Goal: Task Accomplishment & Management: Use online tool/utility

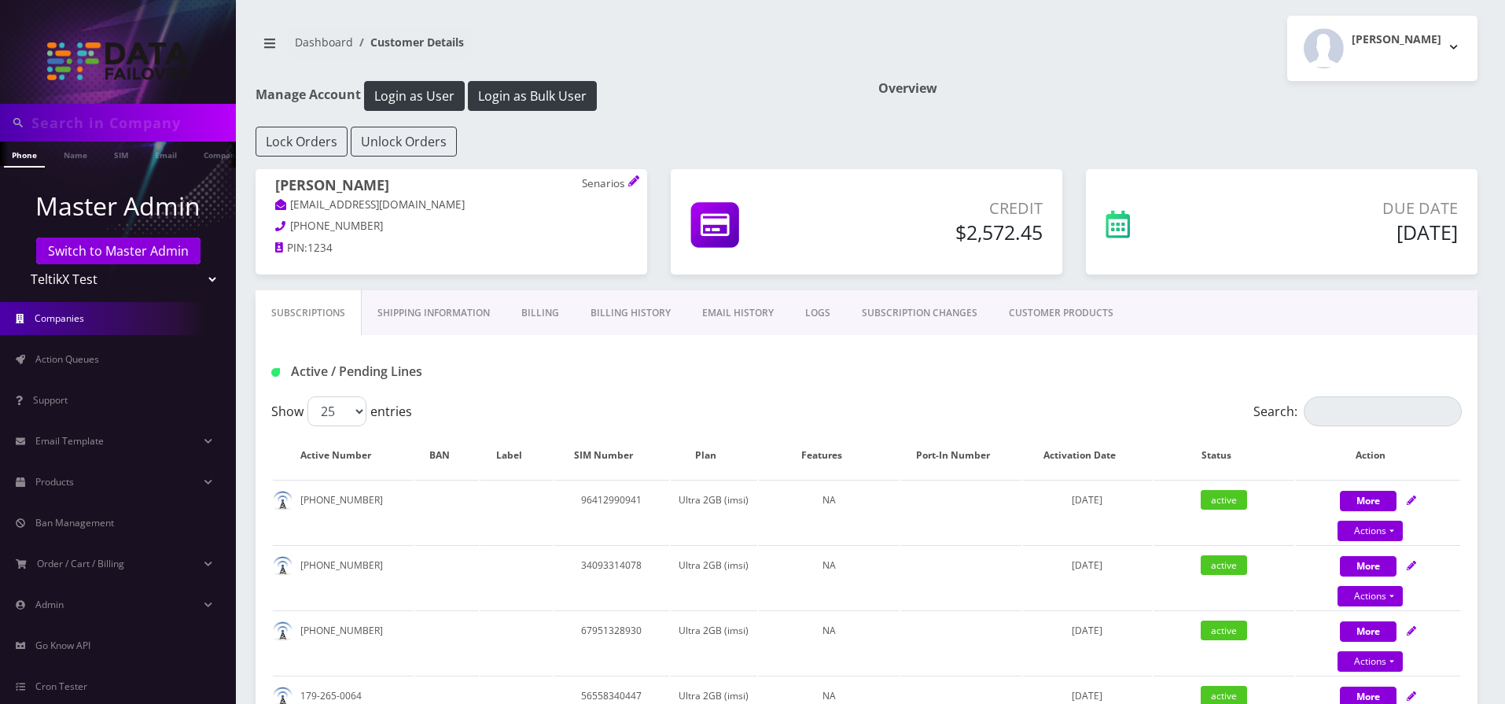
scroll to position [566, 0]
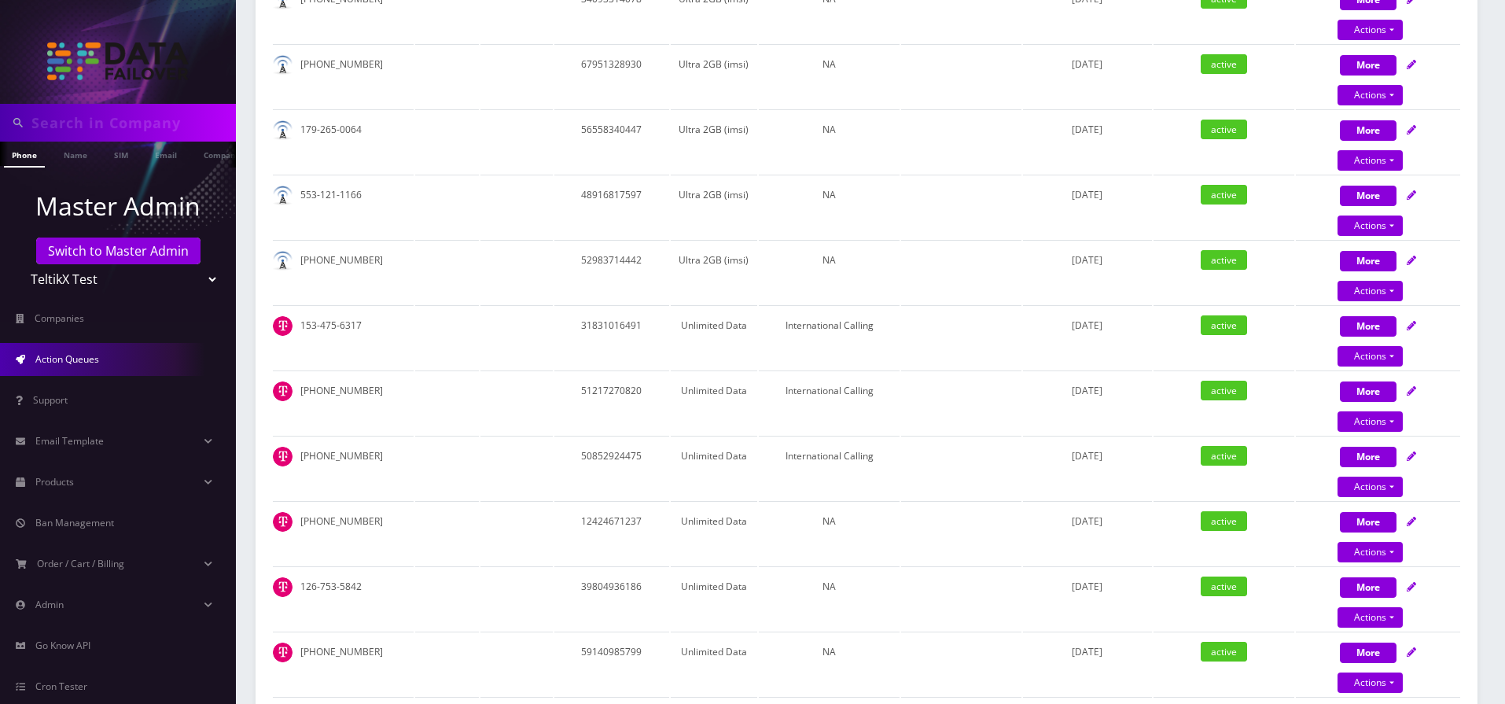
click at [94, 358] on span "Action Queues" at bounding box center [67, 358] width 64 height 13
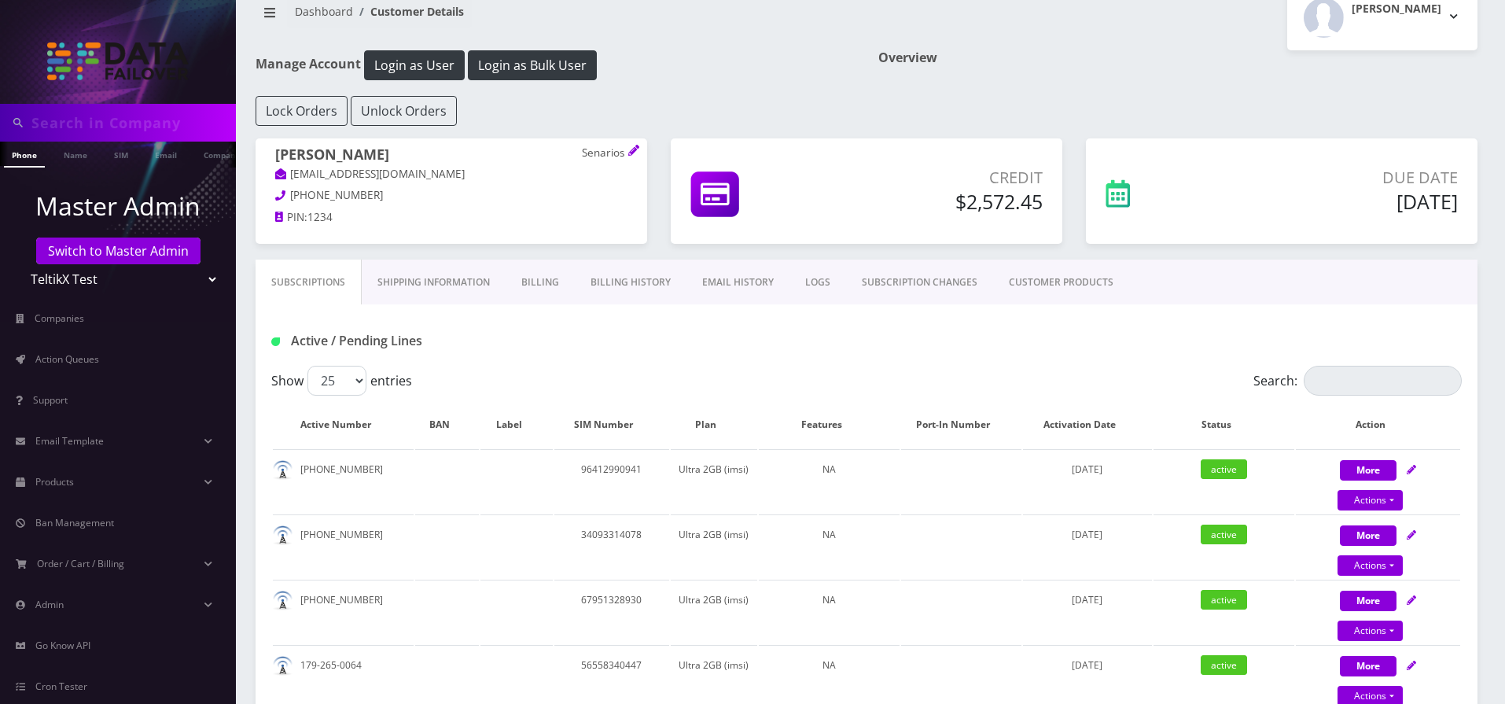
scroll to position [0, 0]
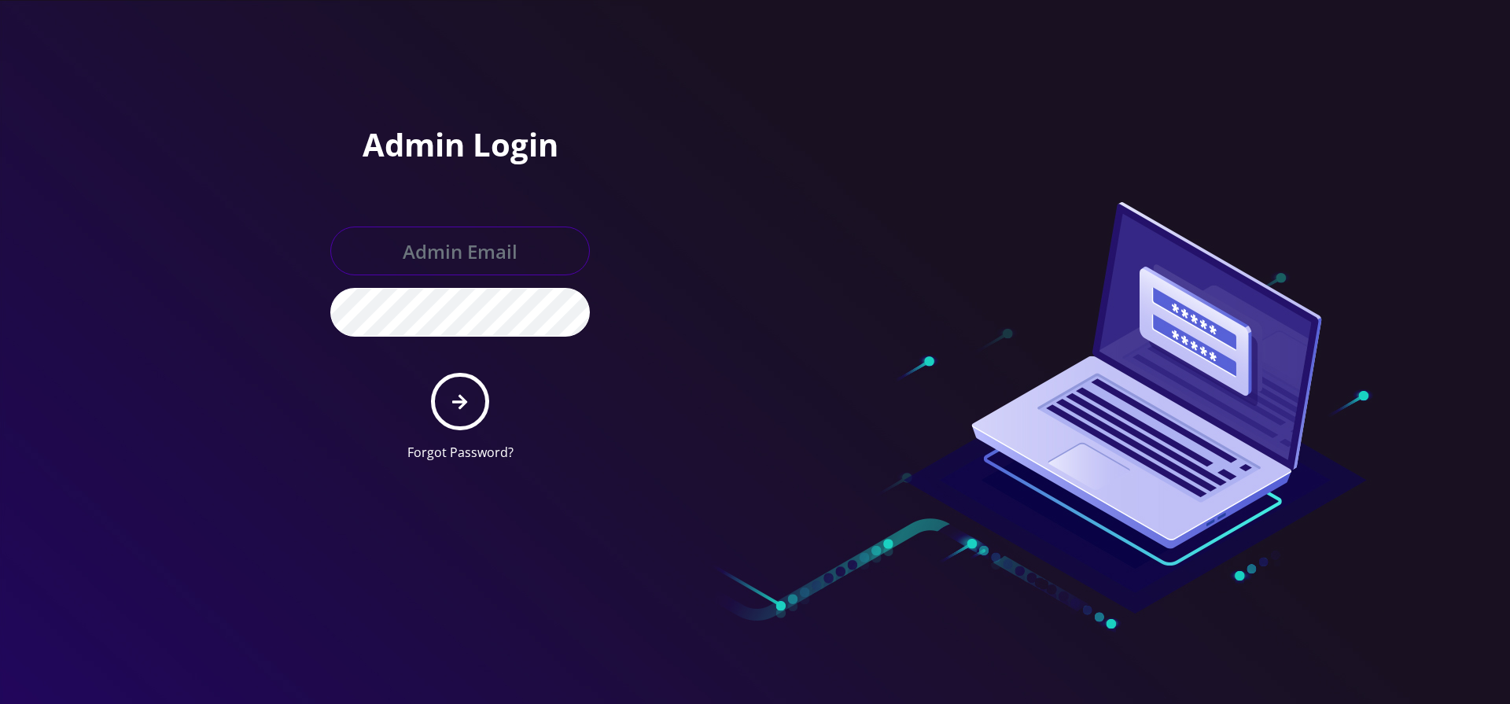
type input "gulraiz@gmail.com"
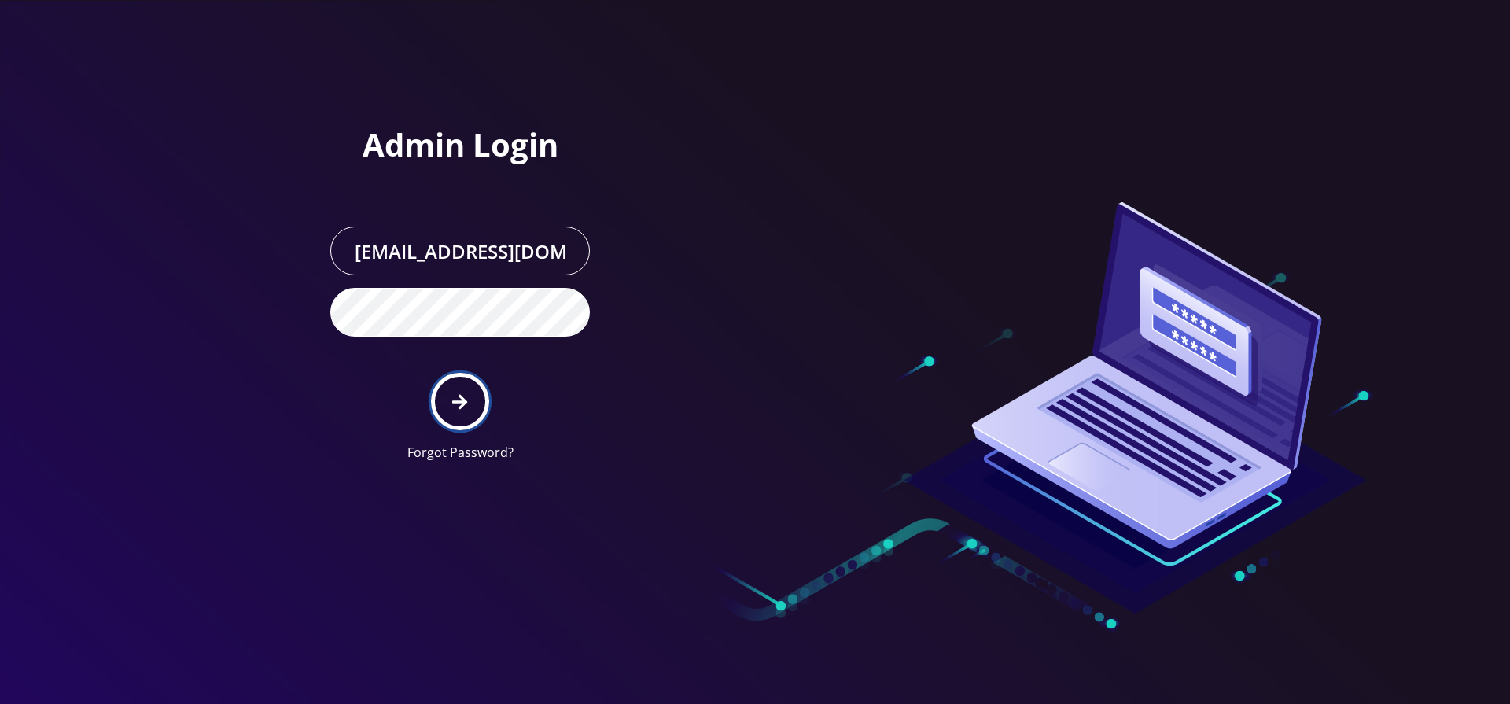
click at [458, 399] on icon "submit" at bounding box center [459, 401] width 15 height 17
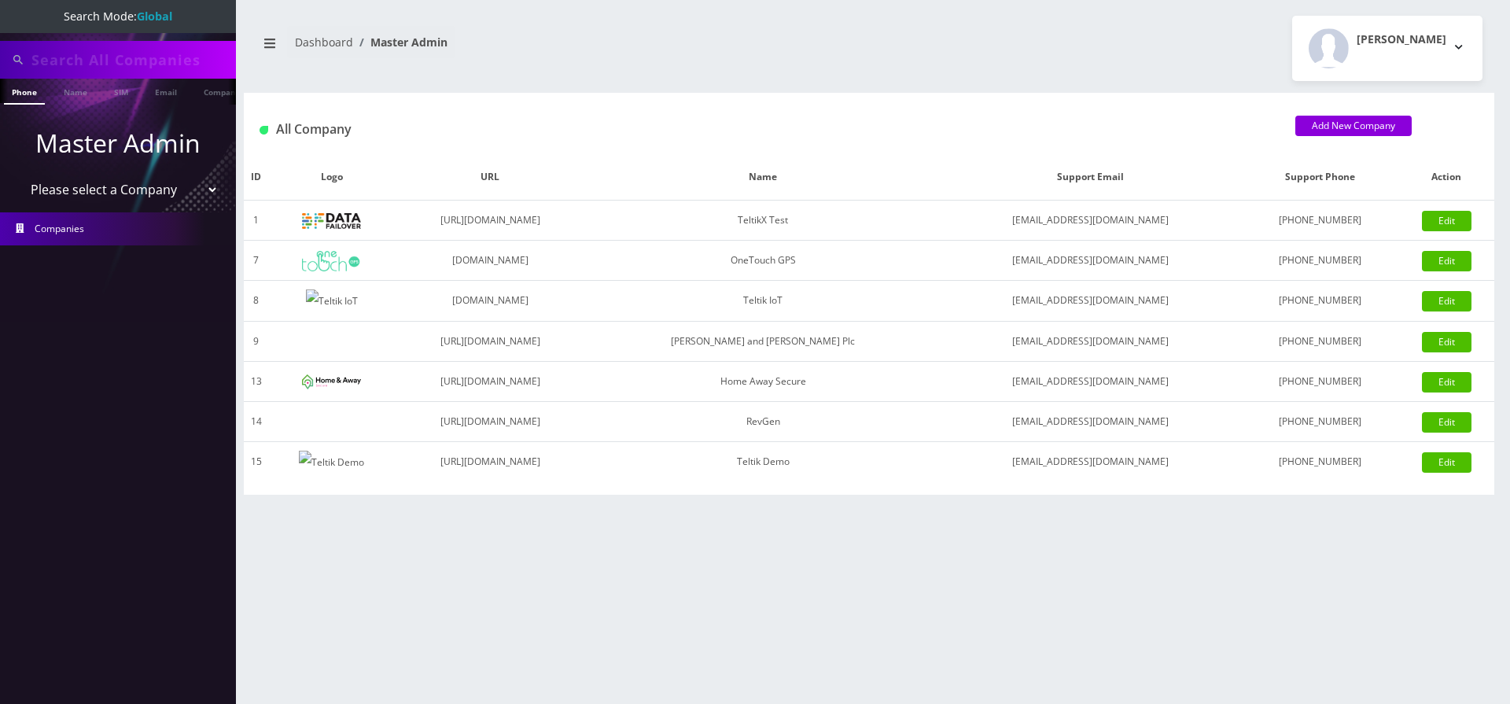
select select "1"
click at [18, 175] on select "Please select a Company TeltikX Test OneTouch GPS Teltik IoT Hale and Serrano P…" at bounding box center [118, 190] width 201 height 30
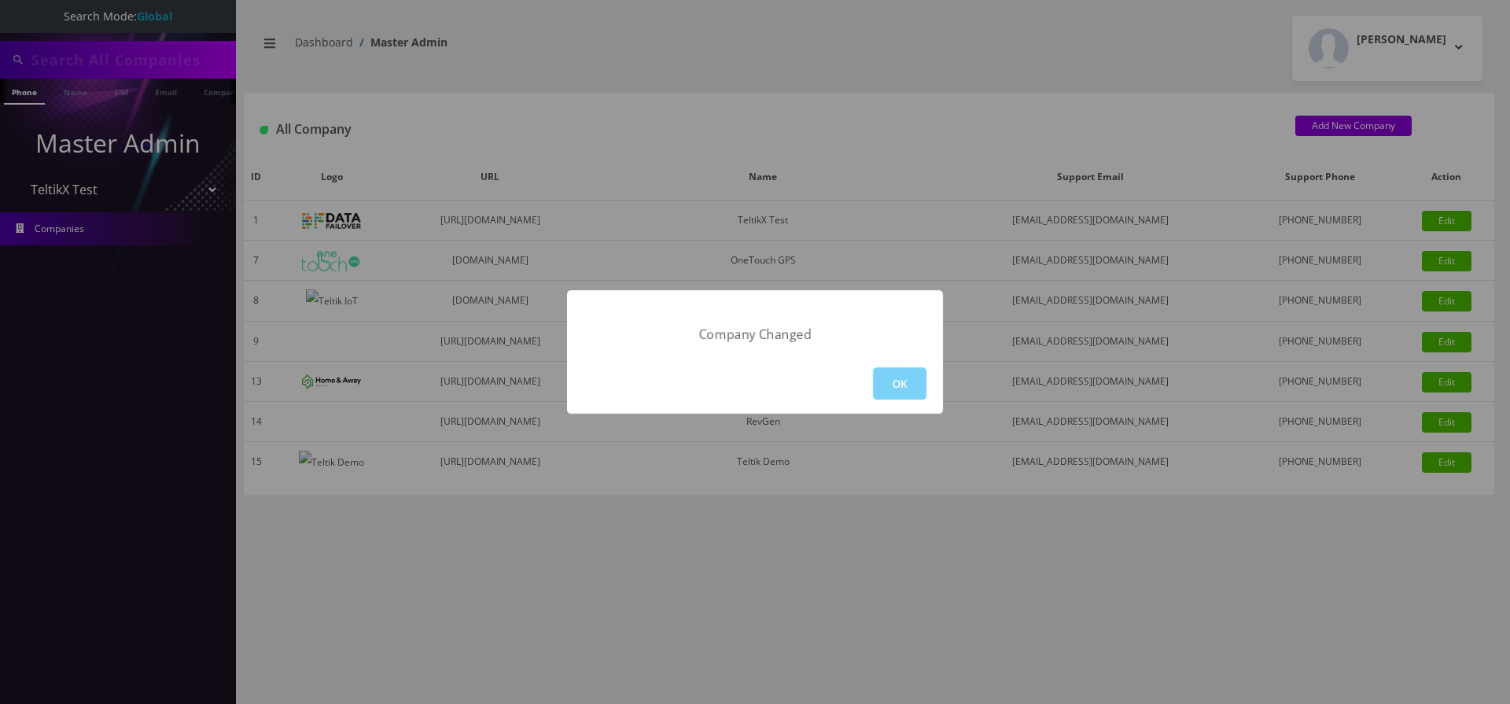
click at [769, 239] on div "Company Changed OK" at bounding box center [755, 352] width 1510 height 704
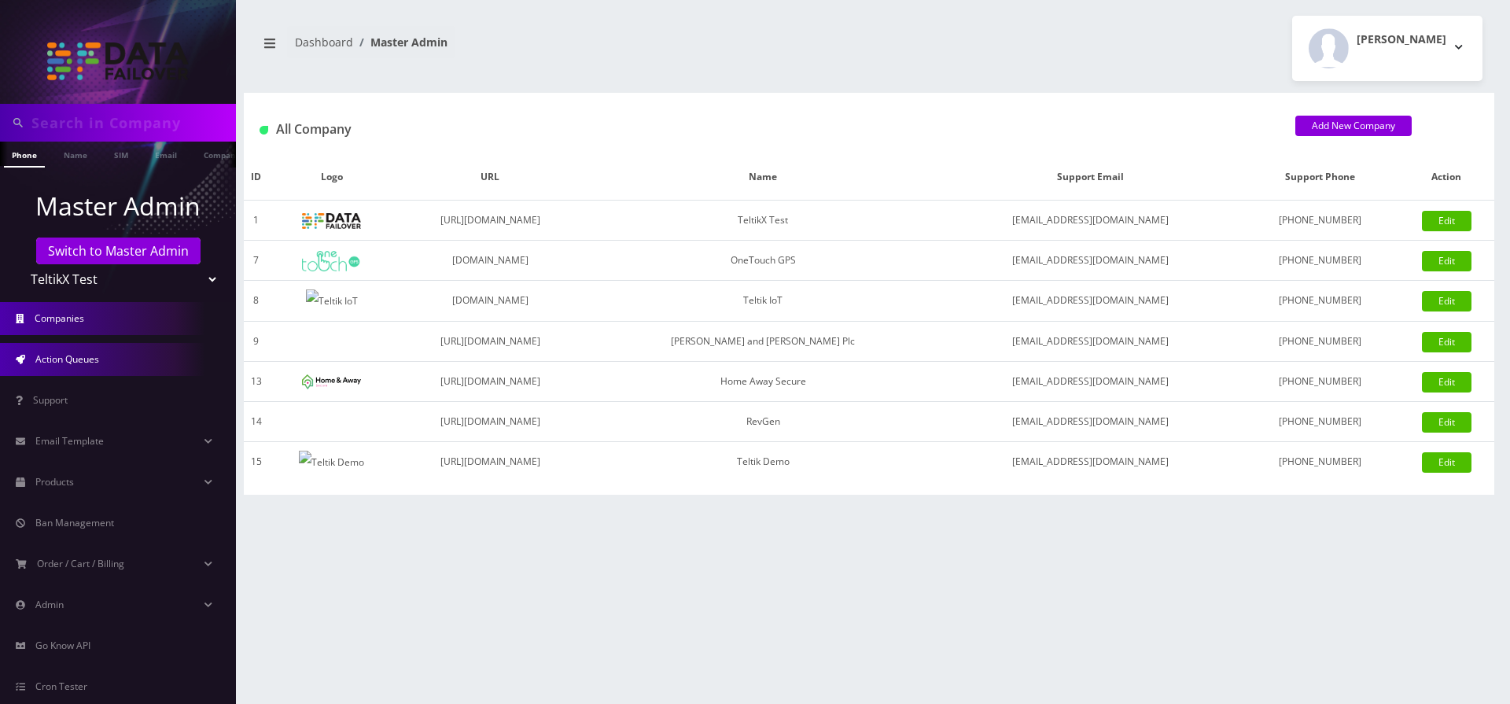
click at [75, 353] on span "Action Queues" at bounding box center [67, 358] width 64 height 13
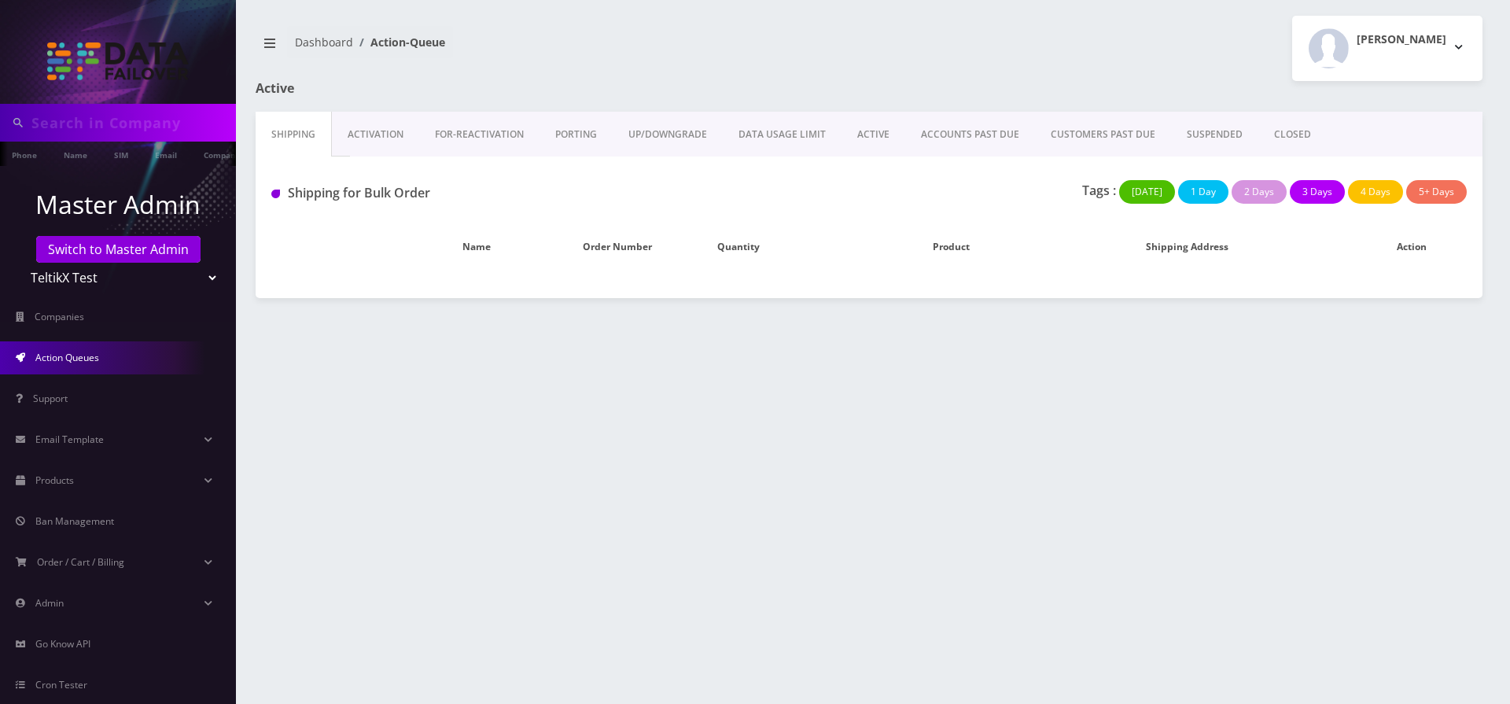
click at [953, 124] on link "ACCOUNTS PAST DUE" at bounding box center [970, 135] width 130 height 46
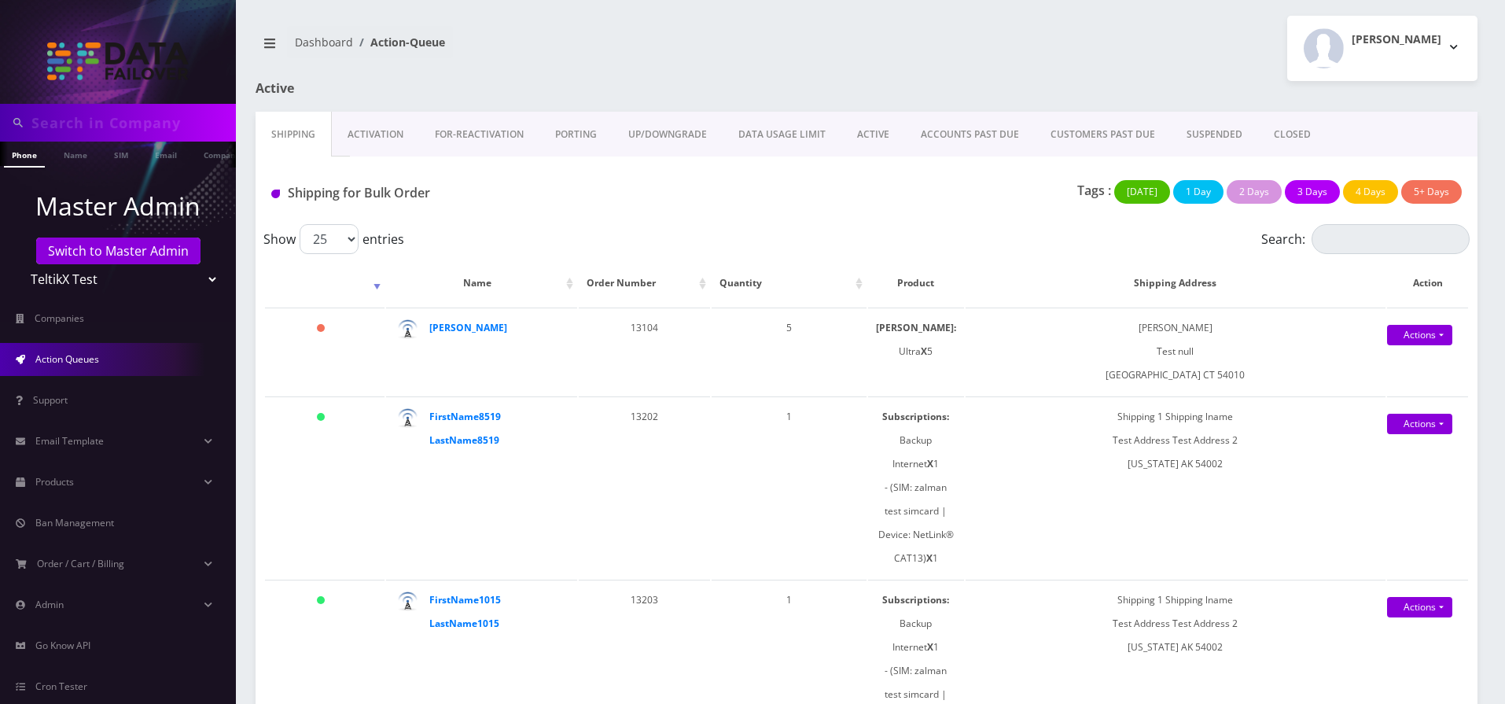
click at [952, 131] on link "ACCOUNTS PAST DUE" at bounding box center [970, 135] width 130 height 46
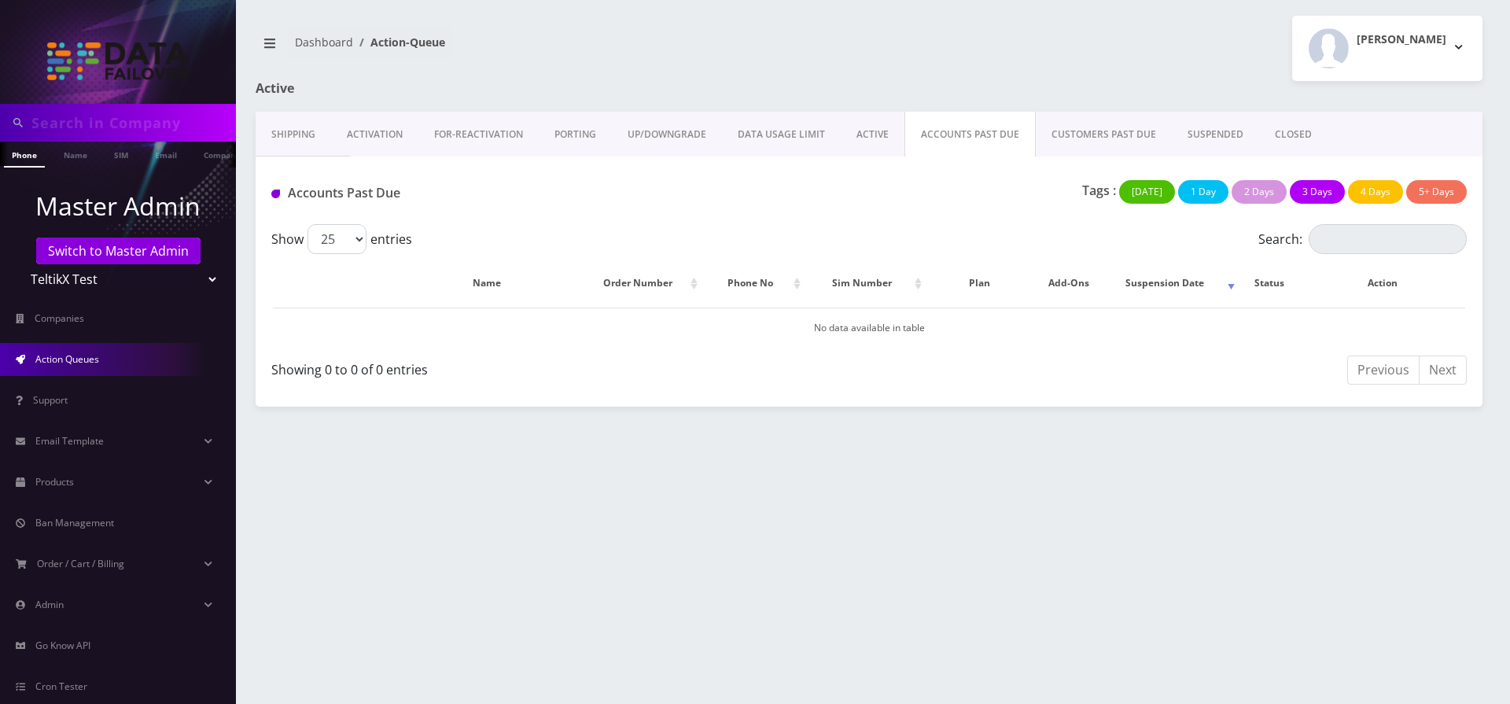
click at [297, 139] on link "Shipping" at bounding box center [294, 135] width 76 height 46
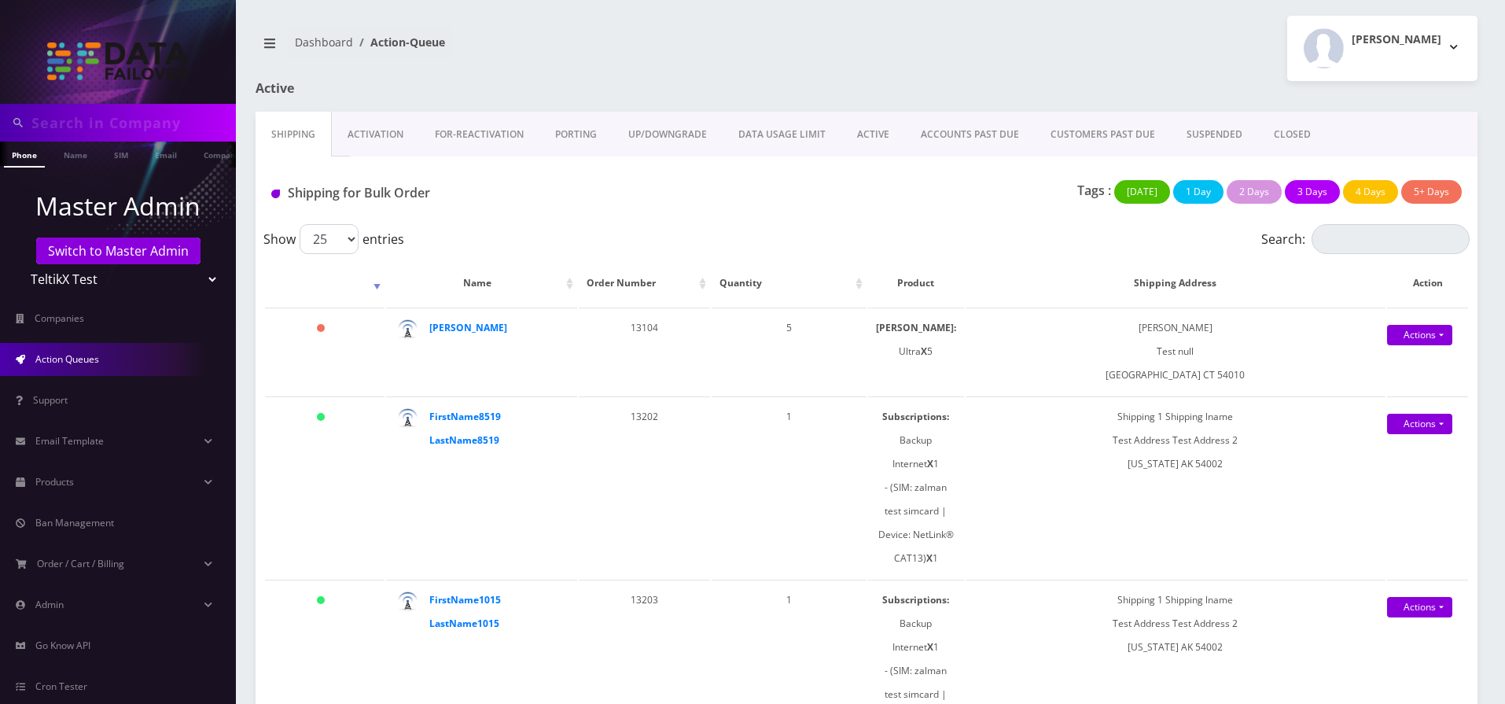
click at [1093, 141] on link "CUSTOMERS PAST DUE" at bounding box center [1103, 135] width 136 height 46
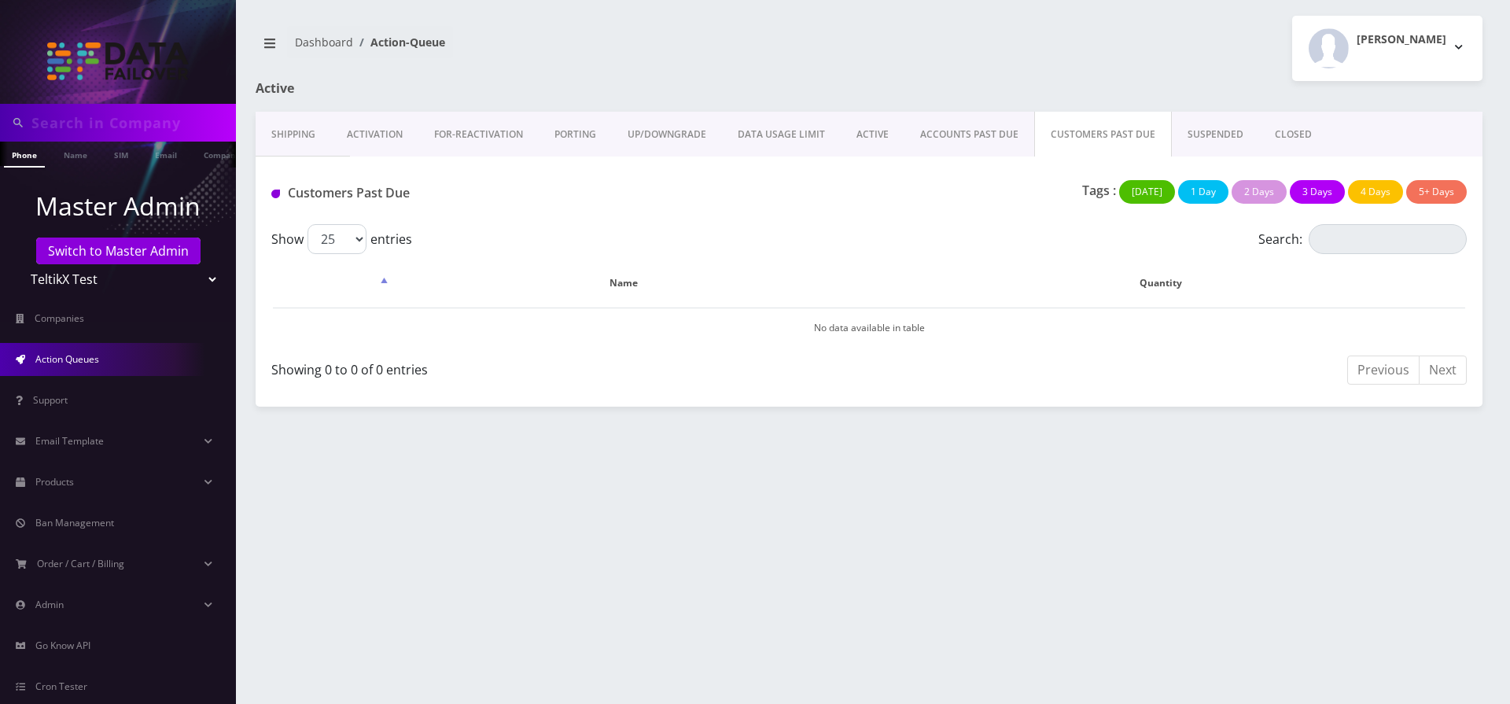
click at [923, 142] on link "ACCOUNTS PAST DUE" at bounding box center [970, 135] width 130 height 46
click at [884, 324] on td "No data available in table" at bounding box center [869, 328] width 1192 height 40
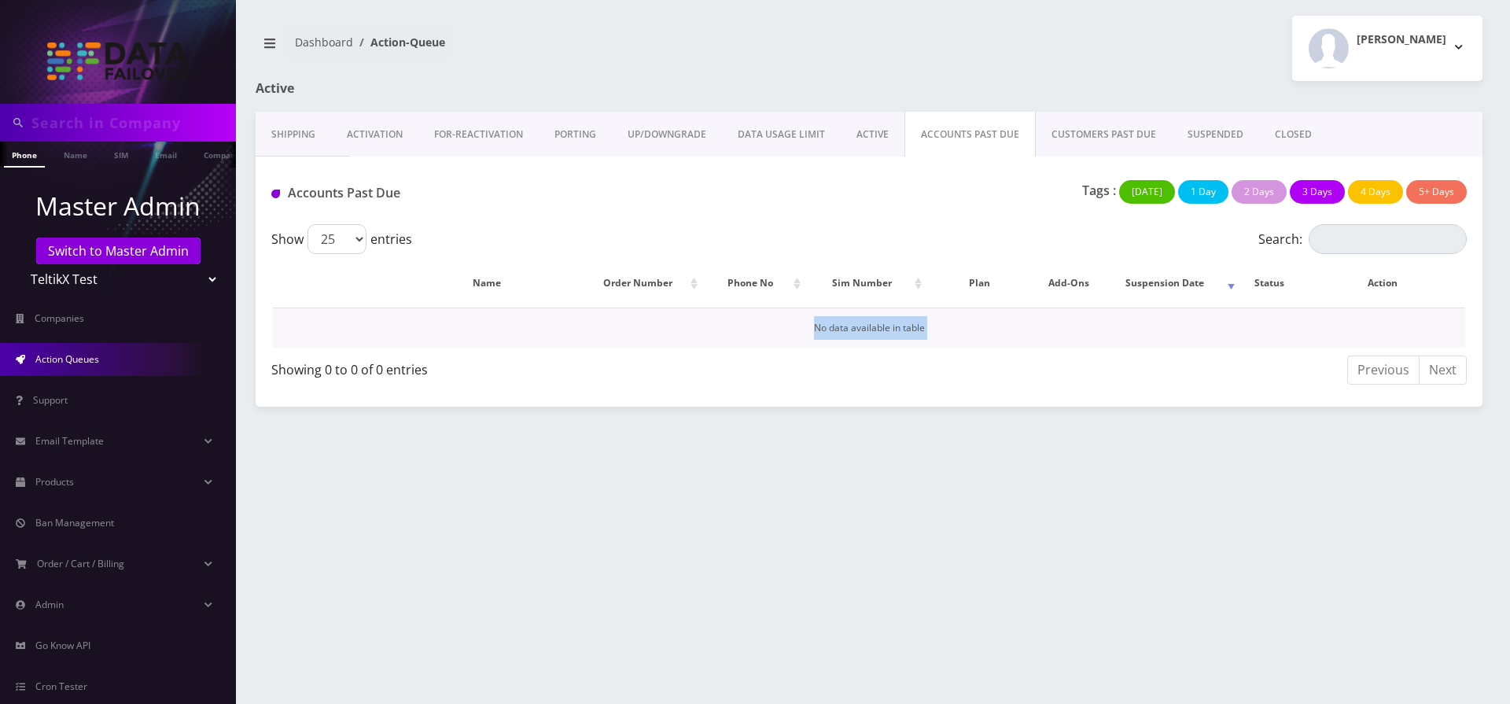
click at [884, 324] on td "No data available in table" at bounding box center [869, 328] width 1192 height 40
click at [1166, 193] on button "[DATE]" at bounding box center [1147, 192] width 56 height 24
click at [1191, 193] on button "1 Day" at bounding box center [1203, 192] width 50 height 24
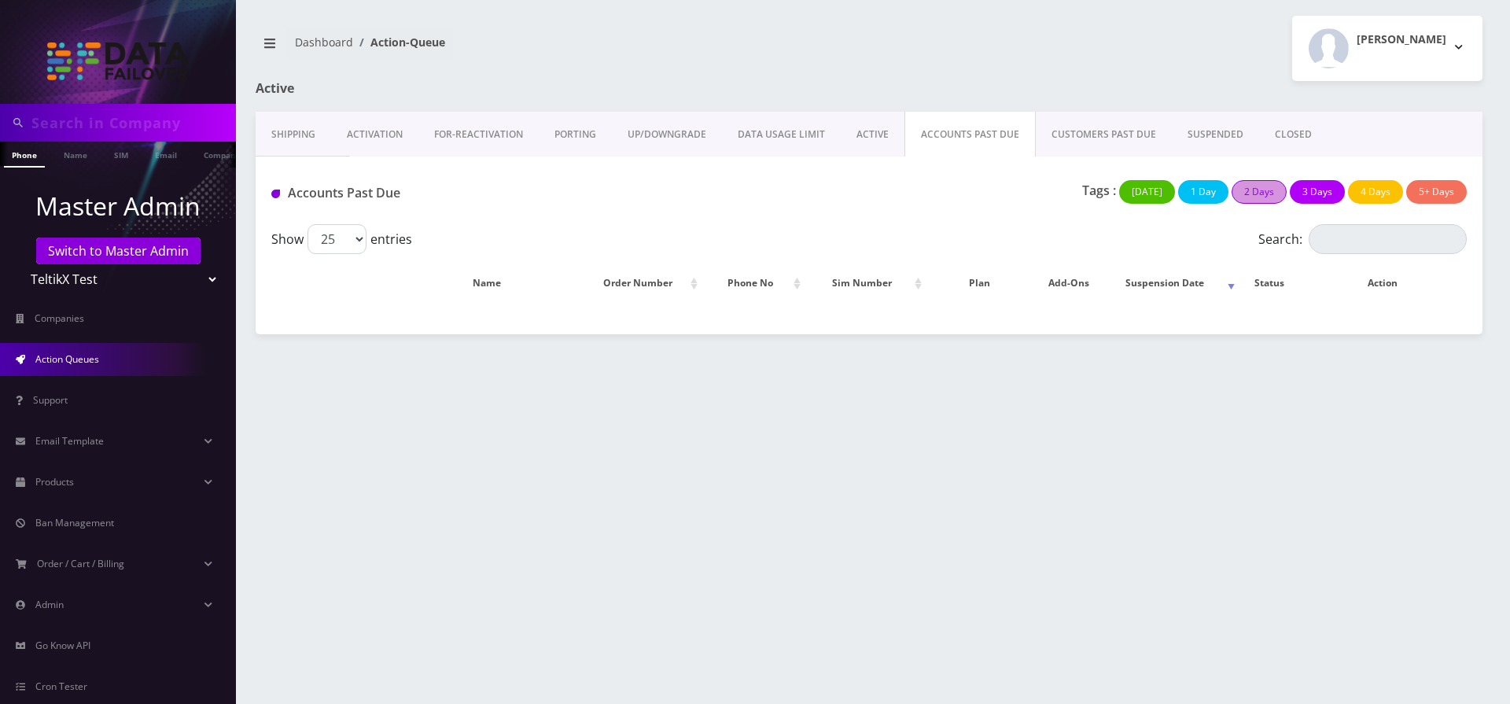
click at [1255, 193] on button "2 Days" at bounding box center [1259, 192] width 55 height 24
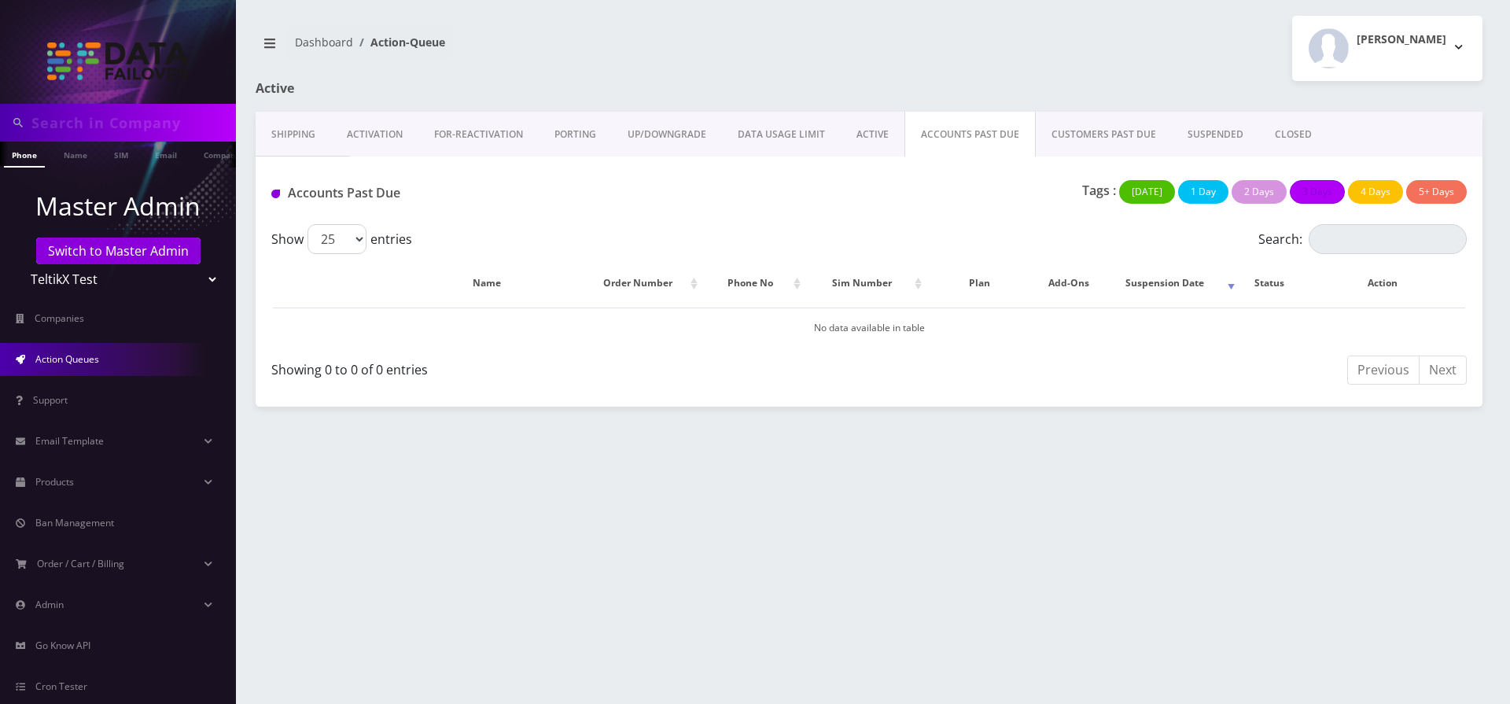
click at [1317, 193] on button "3 Days" at bounding box center [1317, 192] width 55 height 24
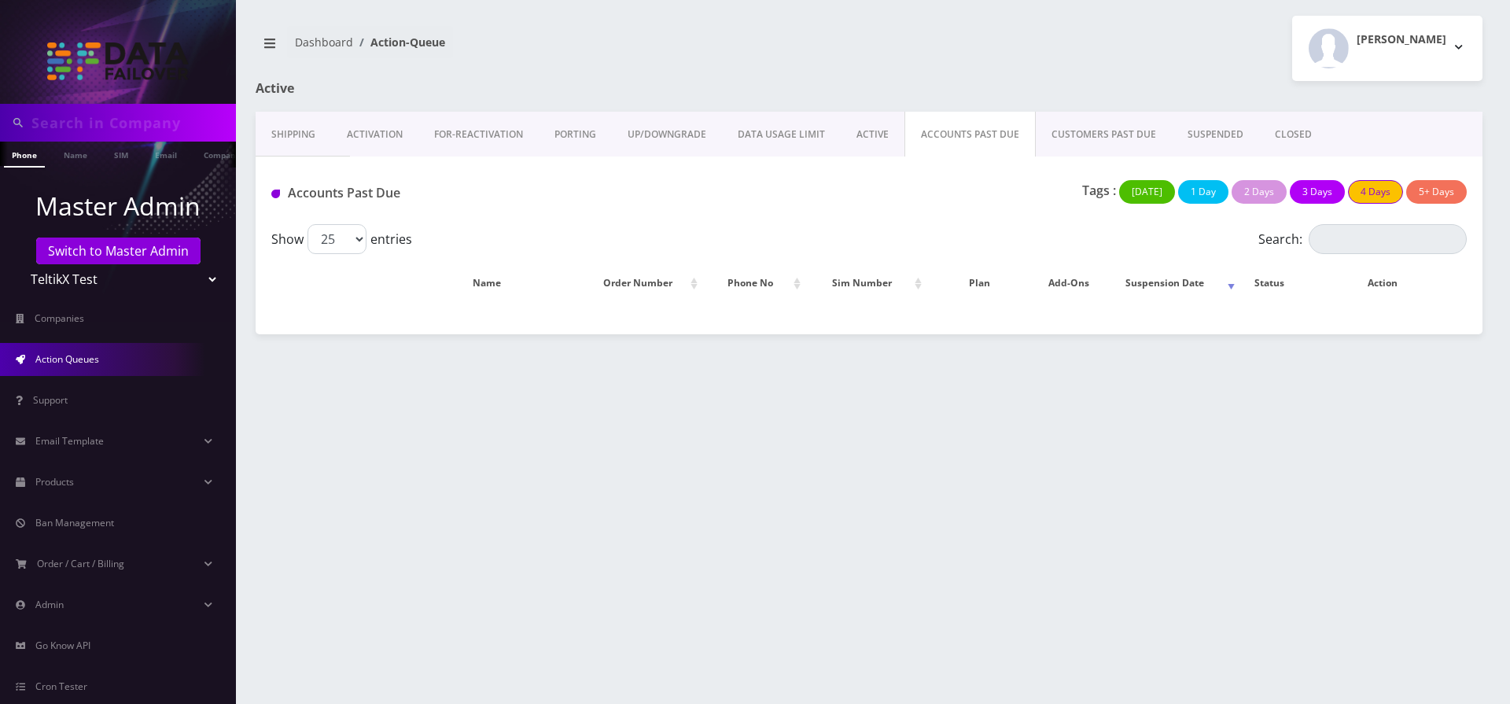
click at [1371, 193] on button "4 Days" at bounding box center [1375, 192] width 55 height 24
click at [1438, 193] on button "5+ Days" at bounding box center [1436, 192] width 61 height 24
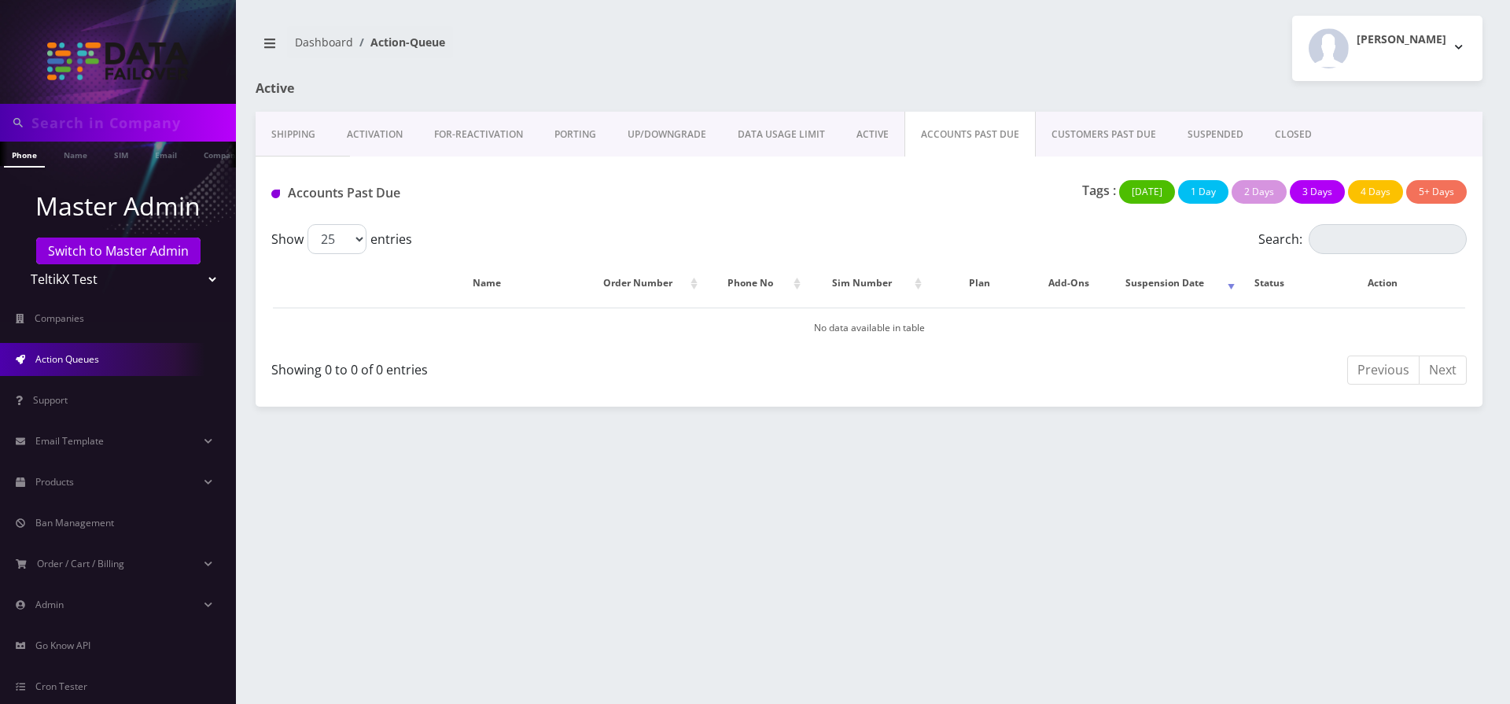
click at [1144, 193] on button "[DATE]" at bounding box center [1147, 192] width 56 height 24
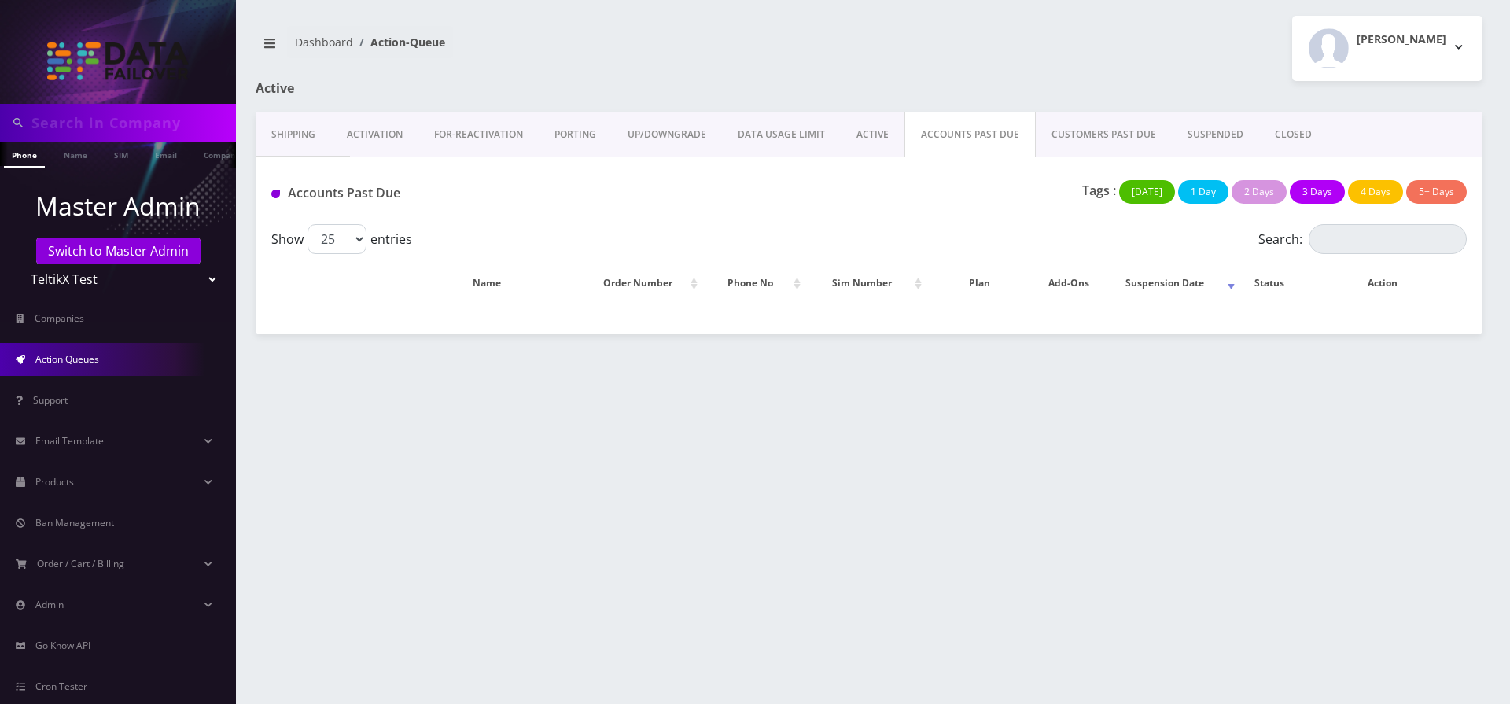
click at [1144, 193] on button "[DATE]" at bounding box center [1147, 192] width 56 height 24
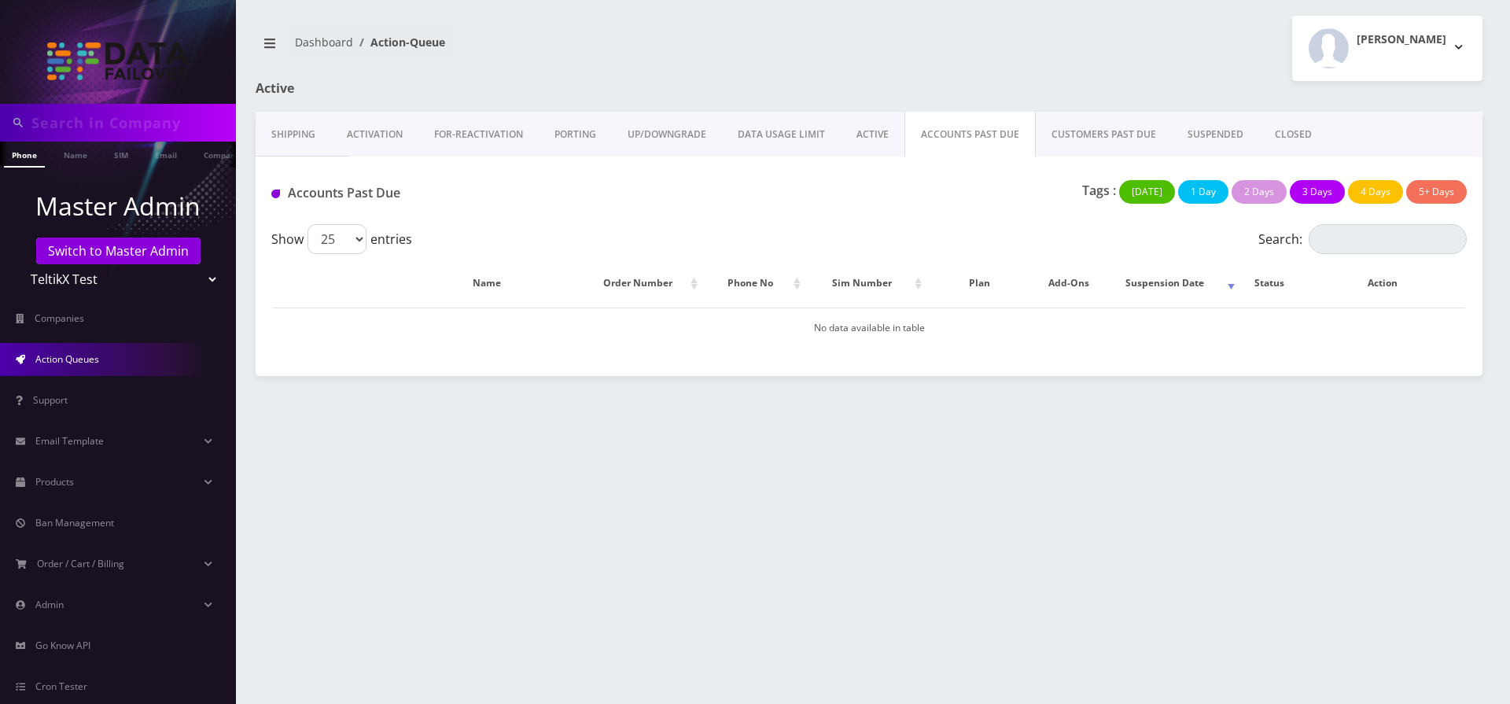
click at [1133, 259] on table "Name Order Number Phone No Sim Number Plan Add-Ons Suspension Date Status Actio…" at bounding box center [869, 304] width 1196 height 90
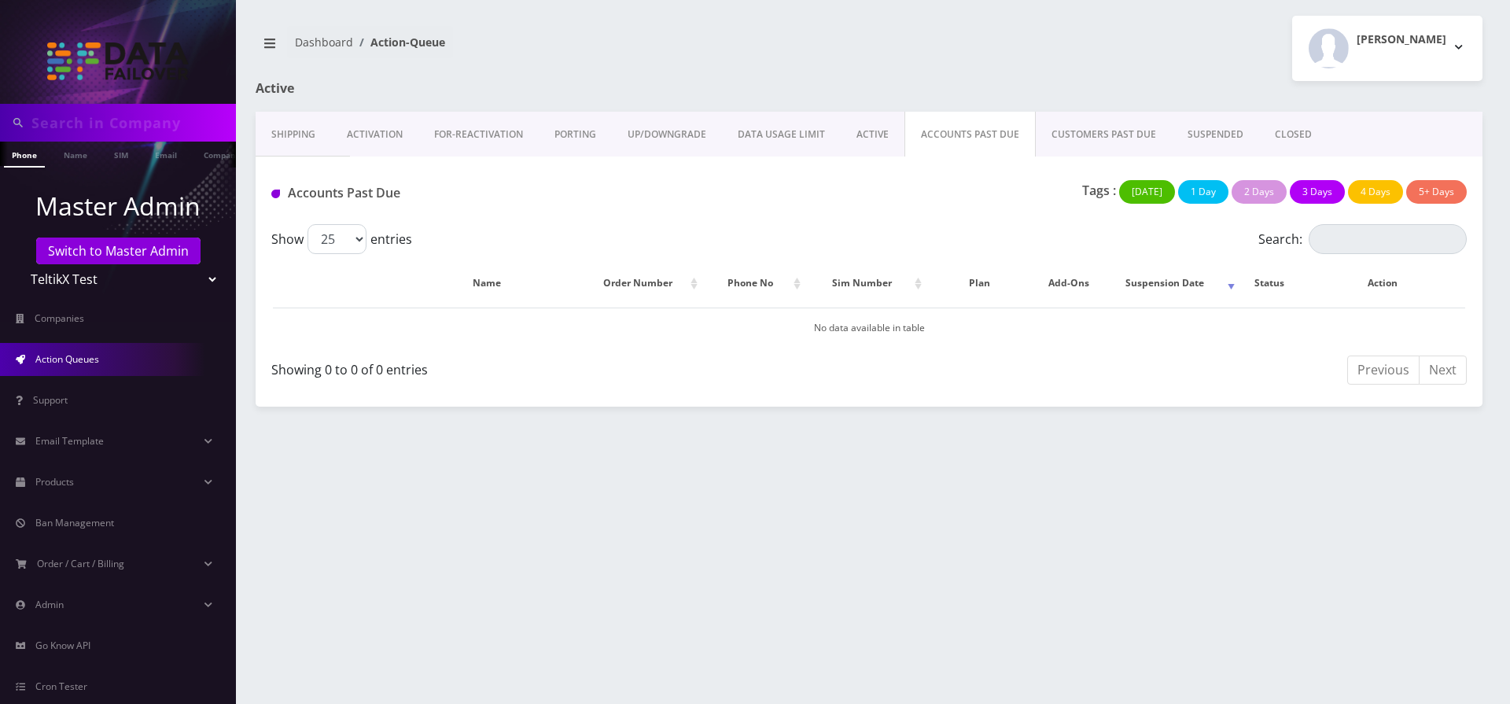
click at [879, 138] on link "ACTIVE" at bounding box center [873, 135] width 64 height 46
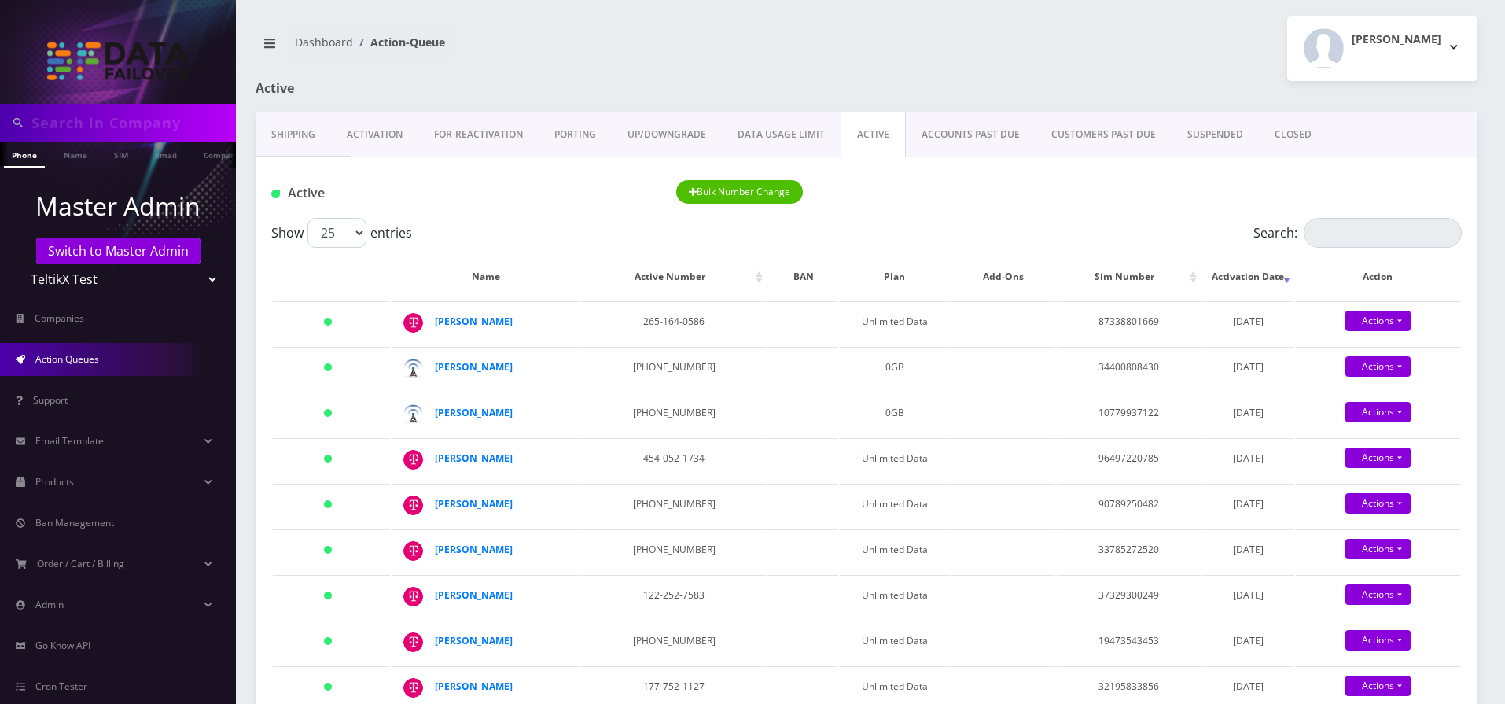
click at [949, 133] on link "ACCOUNTS PAST DUE" at bounding box center [971, 135] width 130 height 46
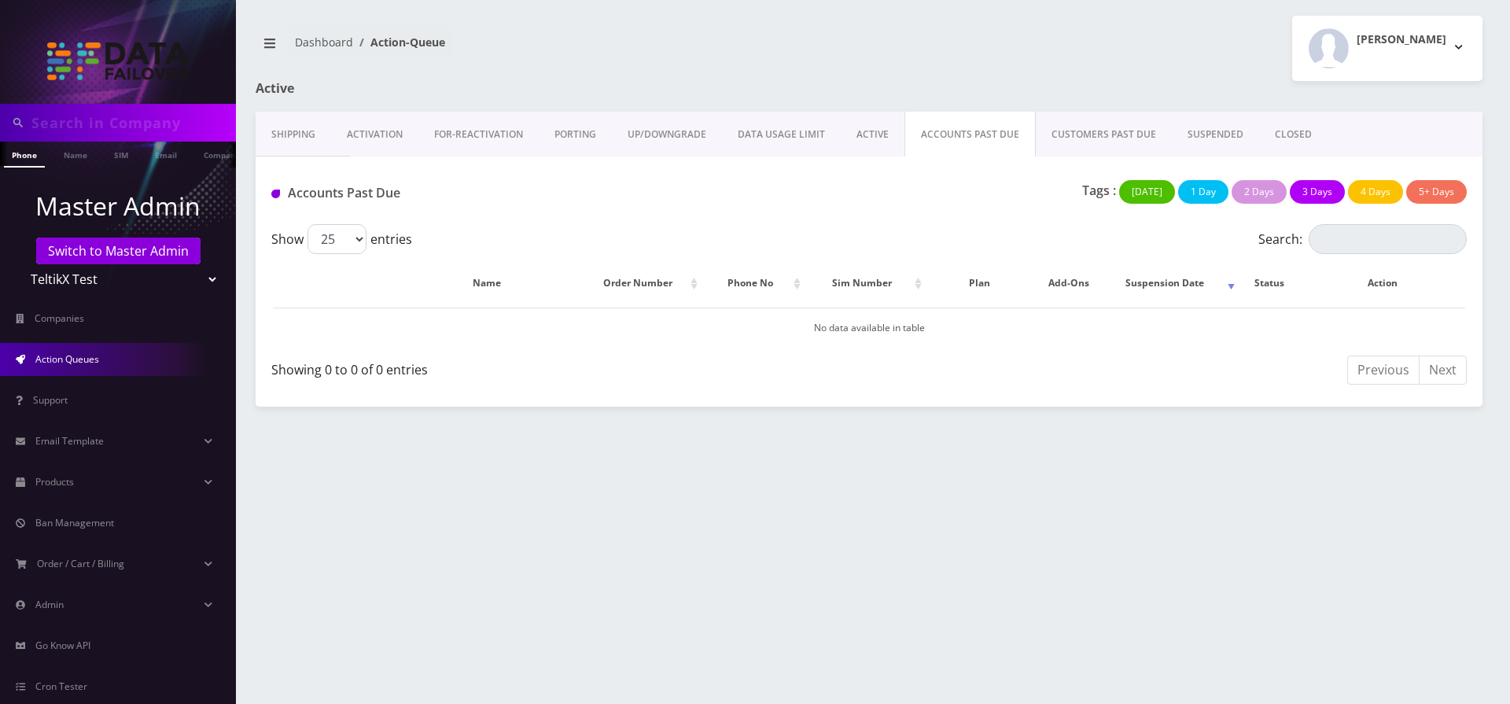
click at [458, 205] on div "Phone Name SIM Email Company Customer Master Admin Switch to Master Admin Telti…" at bounding box center [755, 352] width 1510 height 704
drag, startPoint x: 308, startPoint y: 50, endPoint x: 296, endPoint y: 42, distance: 14.8
click at [296, 42] on nav "Dashboard Action-Queue" at bounding box center [557, 48] width 602 height 45
click at [859, 72] on div "Dashboard Action-Queue Moshe Gorin Logout" at bounding box center [869, 48] width 1251 height 65
click at [1218, 134] on link "SUSPENDED" at bounding box center [1215, 135] width 87 height 46
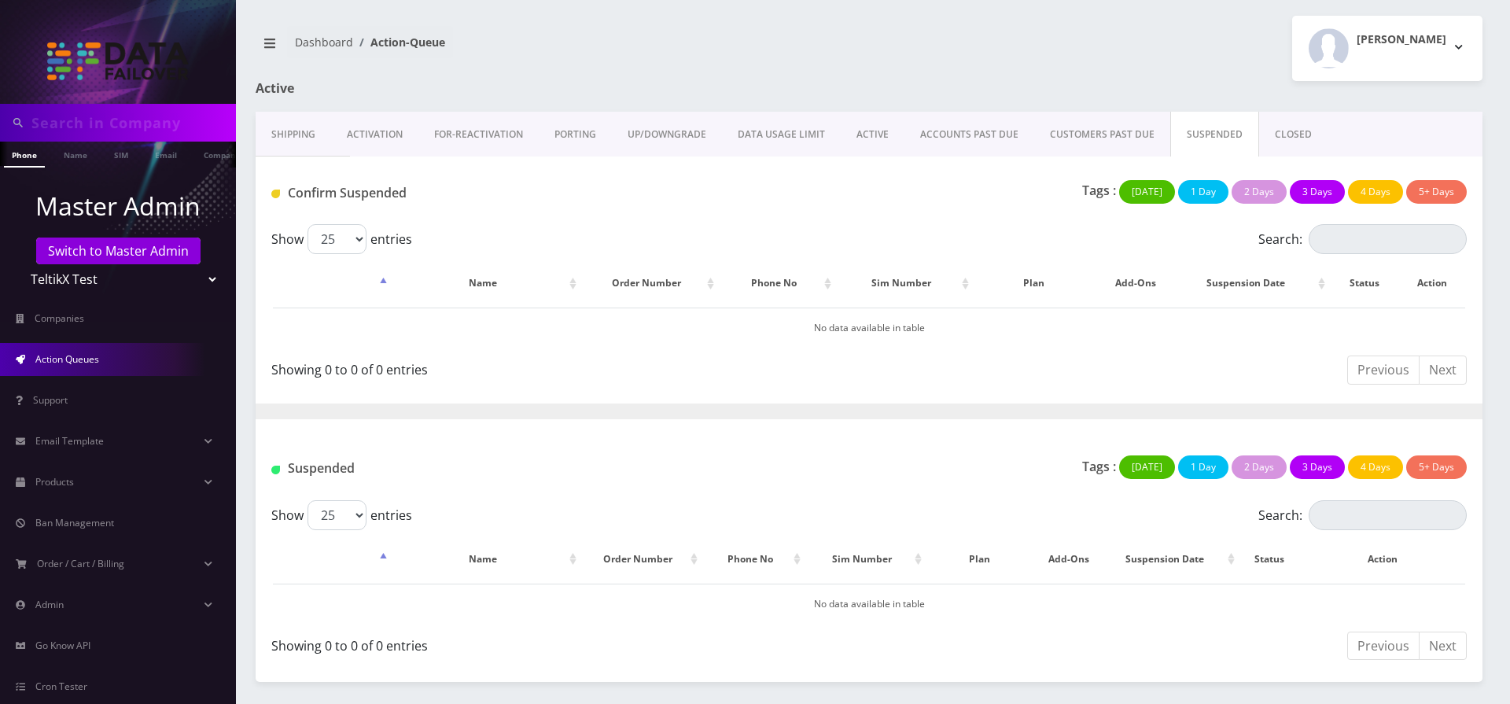
click at [1097, 128] on link "CUSTOMERS PAST DUE" at bounding box center [1102, 135] width 136 height 46
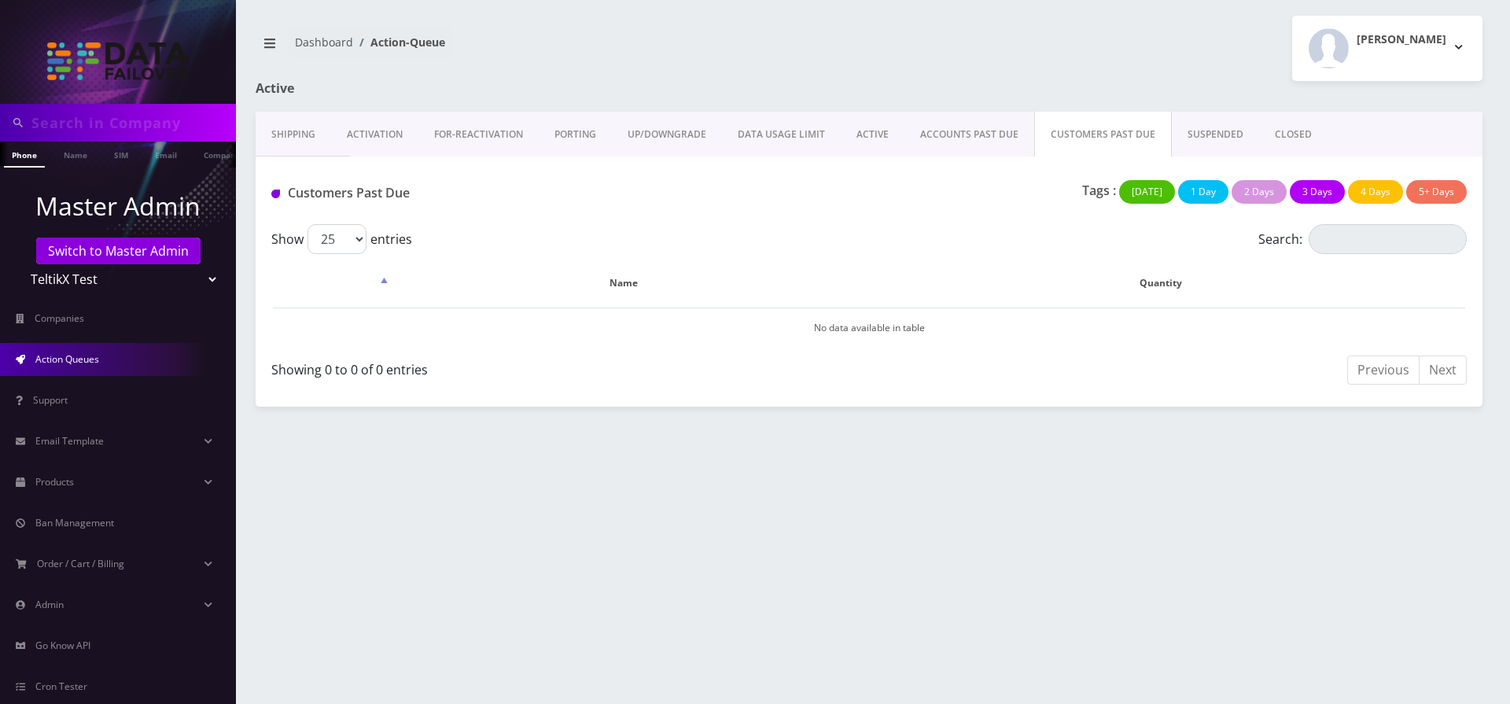
click at [1198, 132] on link "SUSPENDED" at bounding box center [1215, 135] width 87 height 46
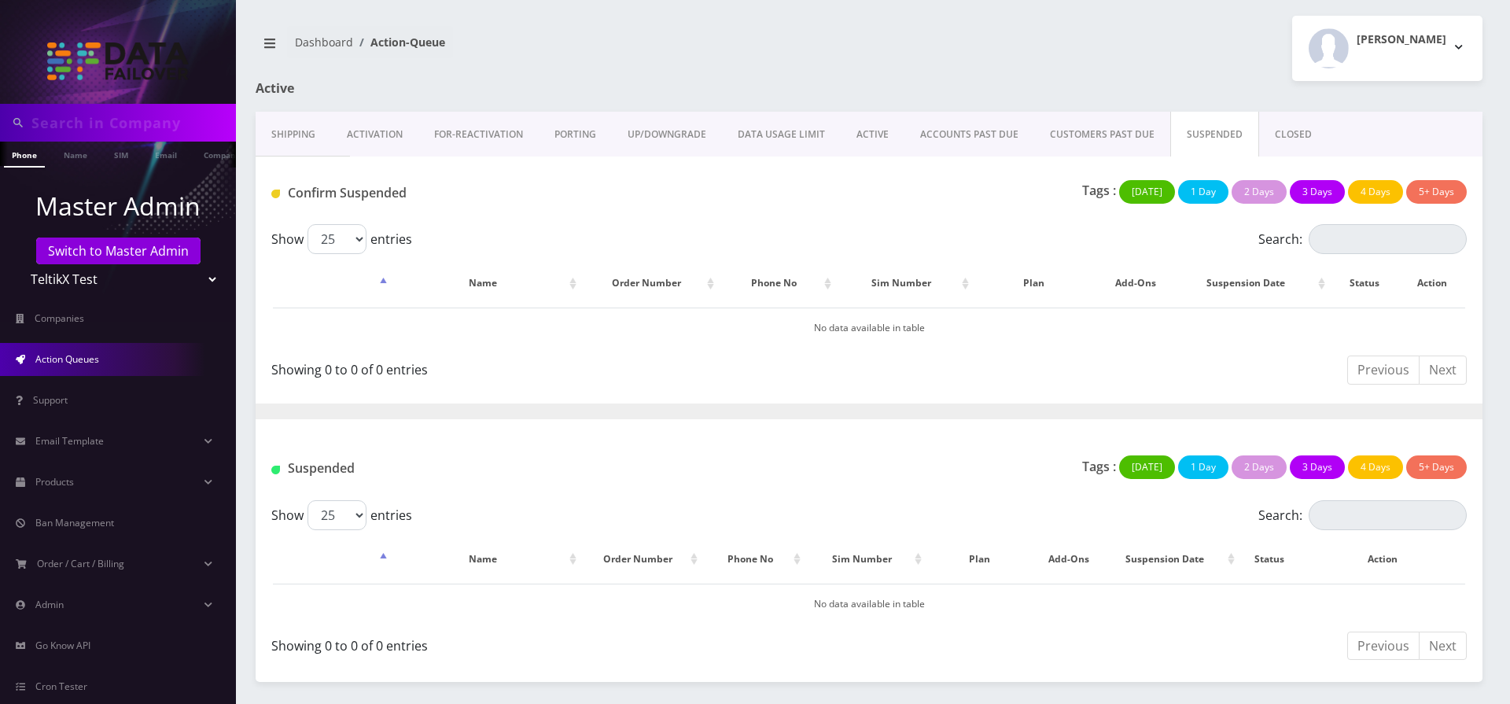
click at [830, 131] on link "DATA USAGE LIMIT" at bounding box center [781, 135] width 119 height 46
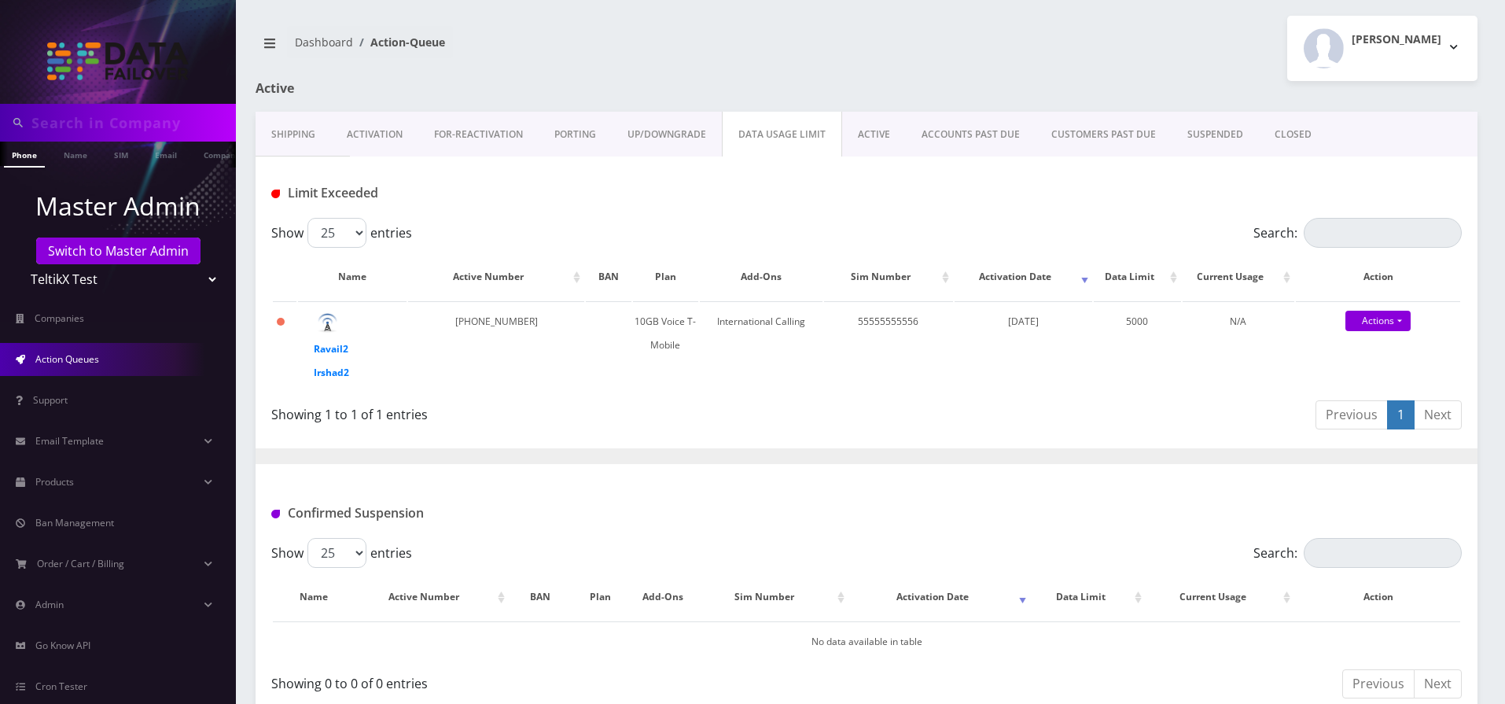
click at [958, 135] on link "ACCOUNTS PAST DUE" at bounding box center [971, 135] width 130 height 46
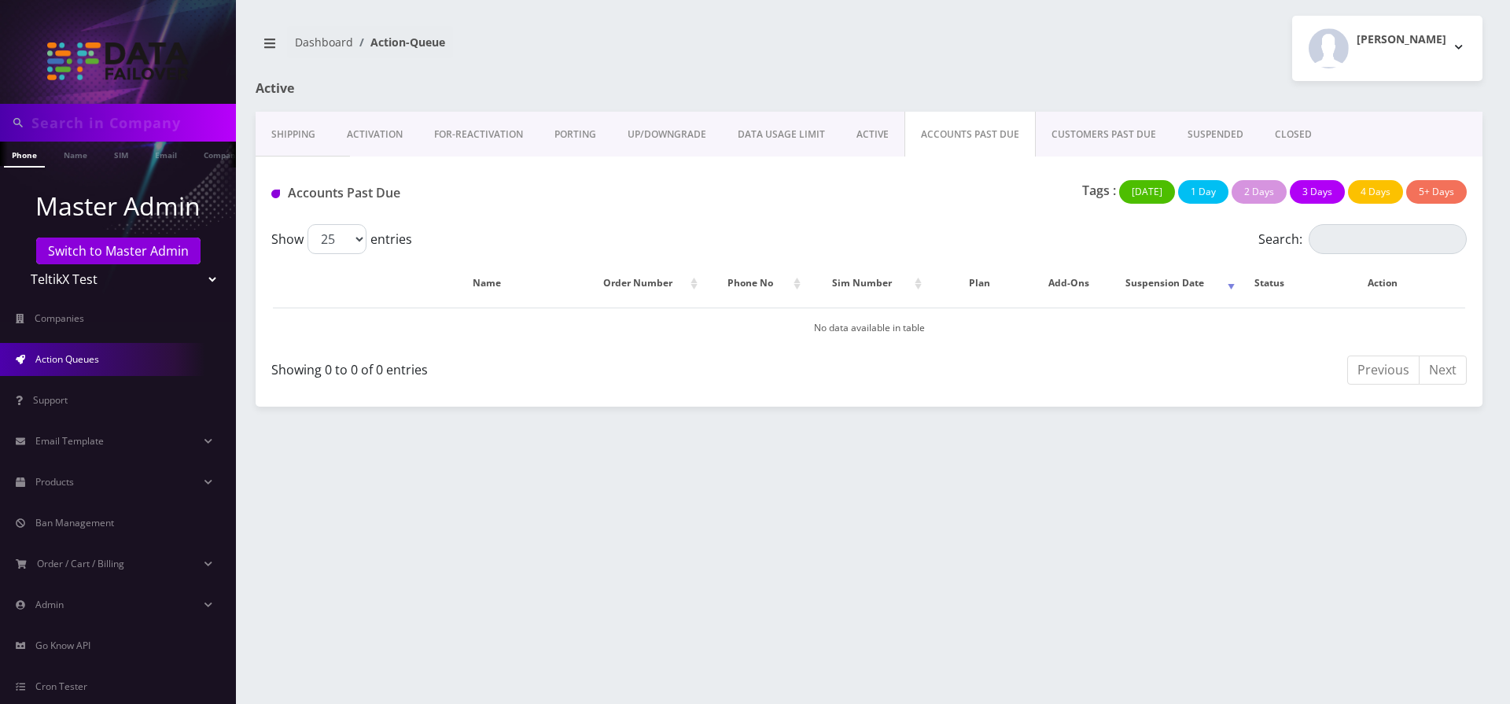
click at [1060, 137] on link "CUSTOMERS PAST DUE" at bounding box center [1104, 135] width 136 height 46
click at [945, 142] on link "ACCOUNTS PAST DUE" at bounding box center [970, 135] width 130 height 46
drag, startPoint x: 625, startPoint y: 313, endPoint x: 584, endPoint y: 307, distance: 42.2
click at [580, 308] on td "No data available in table" at bounding box center [869, 328] width 1192 height 40
drag, startPoint x: 821, startPoint y: 326, endPoint x: 953, endPoint y: 326, distance: 131.4
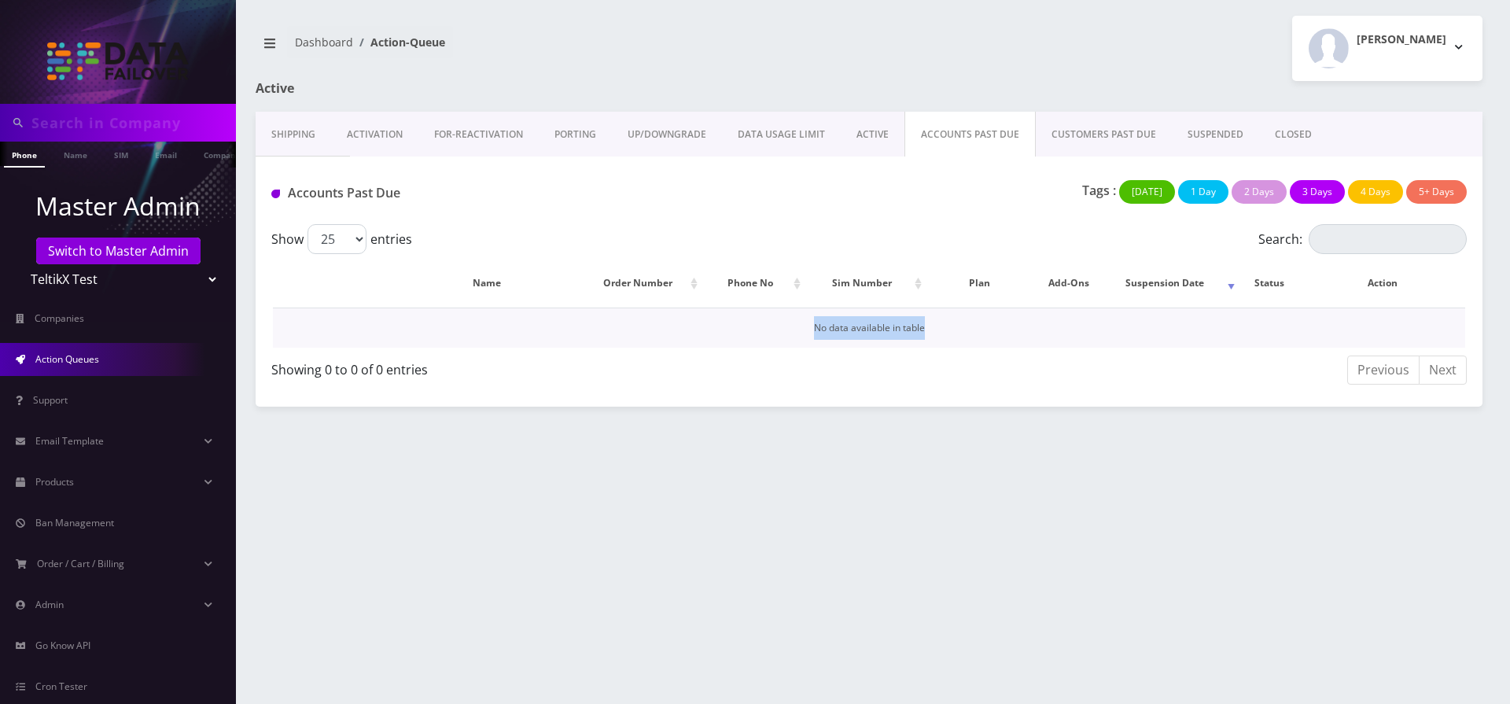
click at [953, 326] on td "No data available in table" at bounding box center [869, 328] width 1192 height 40
click at [997, 199] on div "Tags : Today 1 Day 2 Days 3 Days 4 Days 5+ Days" at bounding box center [1072, 196] width 813 height 32
click at [955, 142] on link "ACCOUNTS PAST DUE" at bounding box center [970, 135] width 131 height 46
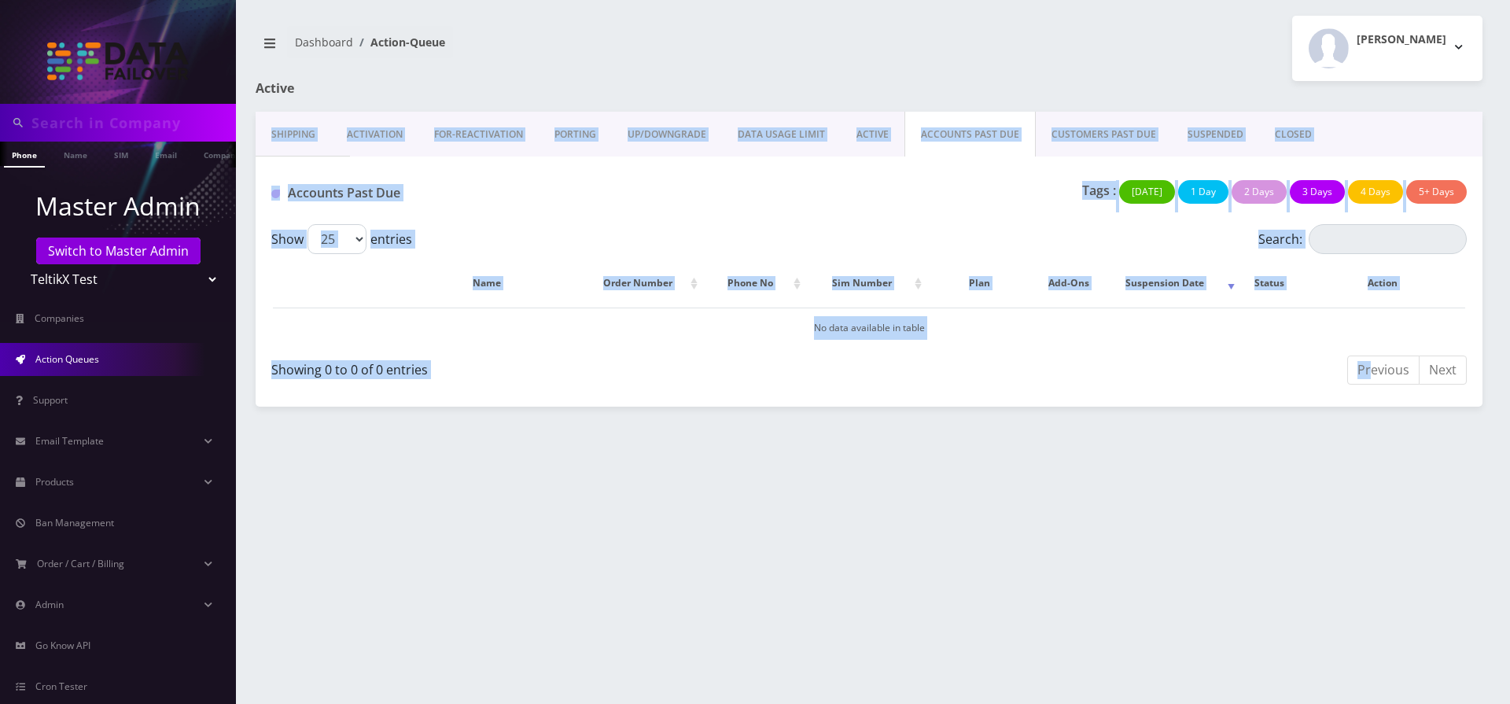
drag, startPoint x: 247, startPoint y: 134, endPoint x: 1374, endPoint y: 366, distance: 1150.8
click at [1374, 366] on div "Shipping Activation FOR-REActivation PORTING UP/DOWNGRADE DATA USAGE LIMIT ACTI…" at bounding box center [869, 259] width 1251 height 295
click at [967, 175] on div "Accounts Past Due Tags : Today 1 Day 2 Days 3 Days 4 Days 5+ Days" at bounding box center [869, 191] width 1227 height 68
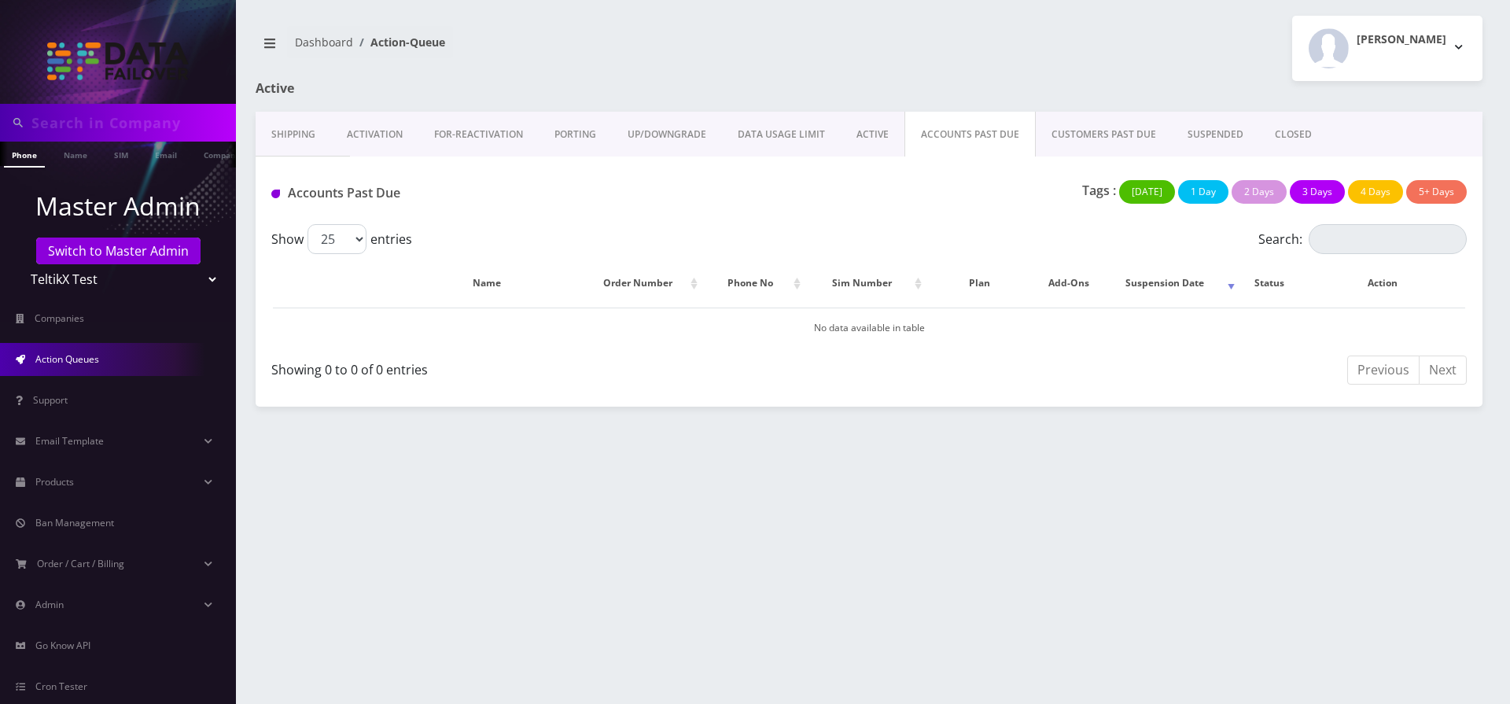
click at [964, 143] on link "ACCOUNTS PAST DUE" at bounding box center [970, 135] width 131 height 46
click at [1052, 145] on link "CUSTOMERS PAST DUE" at bounding box center [1104, 135] width 136 height 46
click at [986, 142] on link "ACCOUNTS PAST DUE" at bounding box center [970, 135] width 130 height 46
click at [978, 131] on link "ACCOUNTS PAST DUE" at bounding box center [970, 135] width 131 height 46
click at [302, 146] on link "Shipping" at bounding box center [294, 135] width 76 height 46
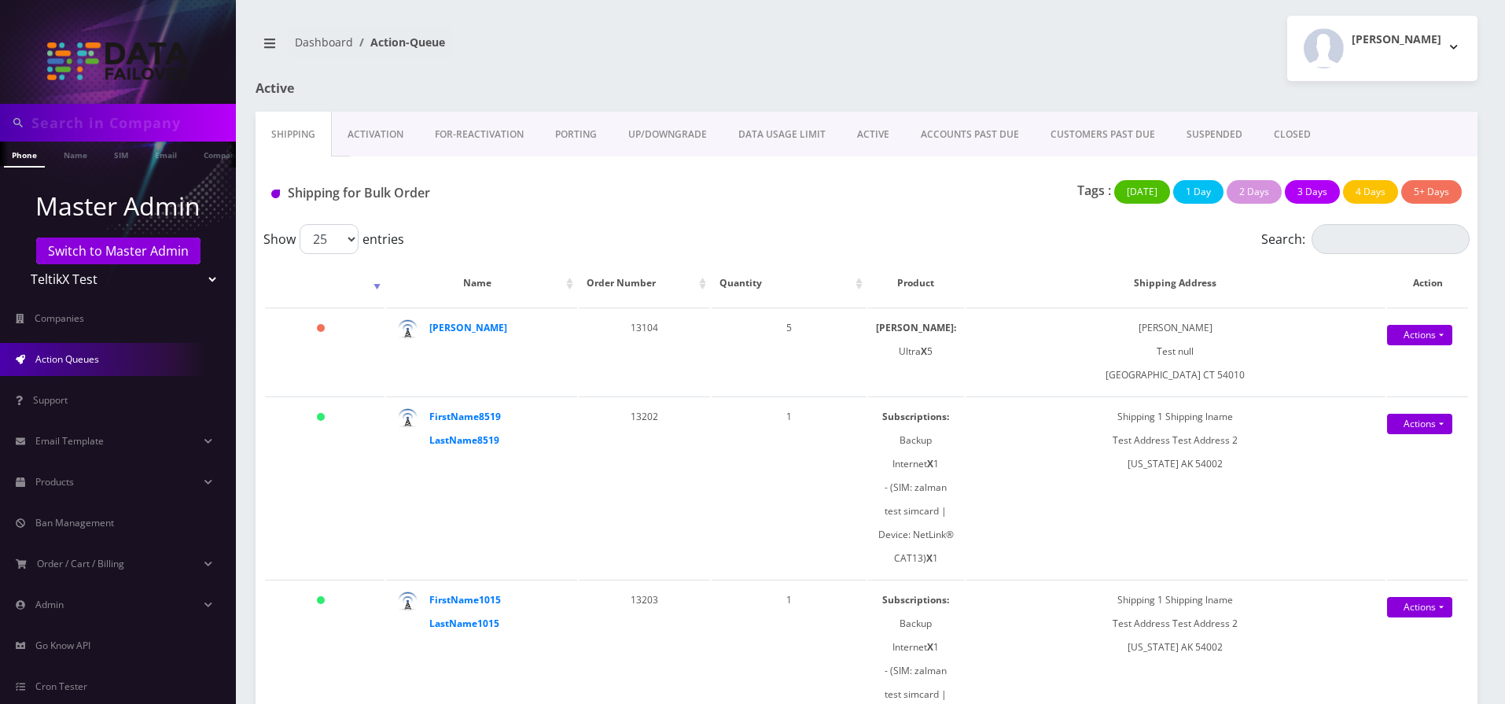
click at [1214, 135] on link "SUSPENDED" at bounding box center [1214, 135] width 87 height 46
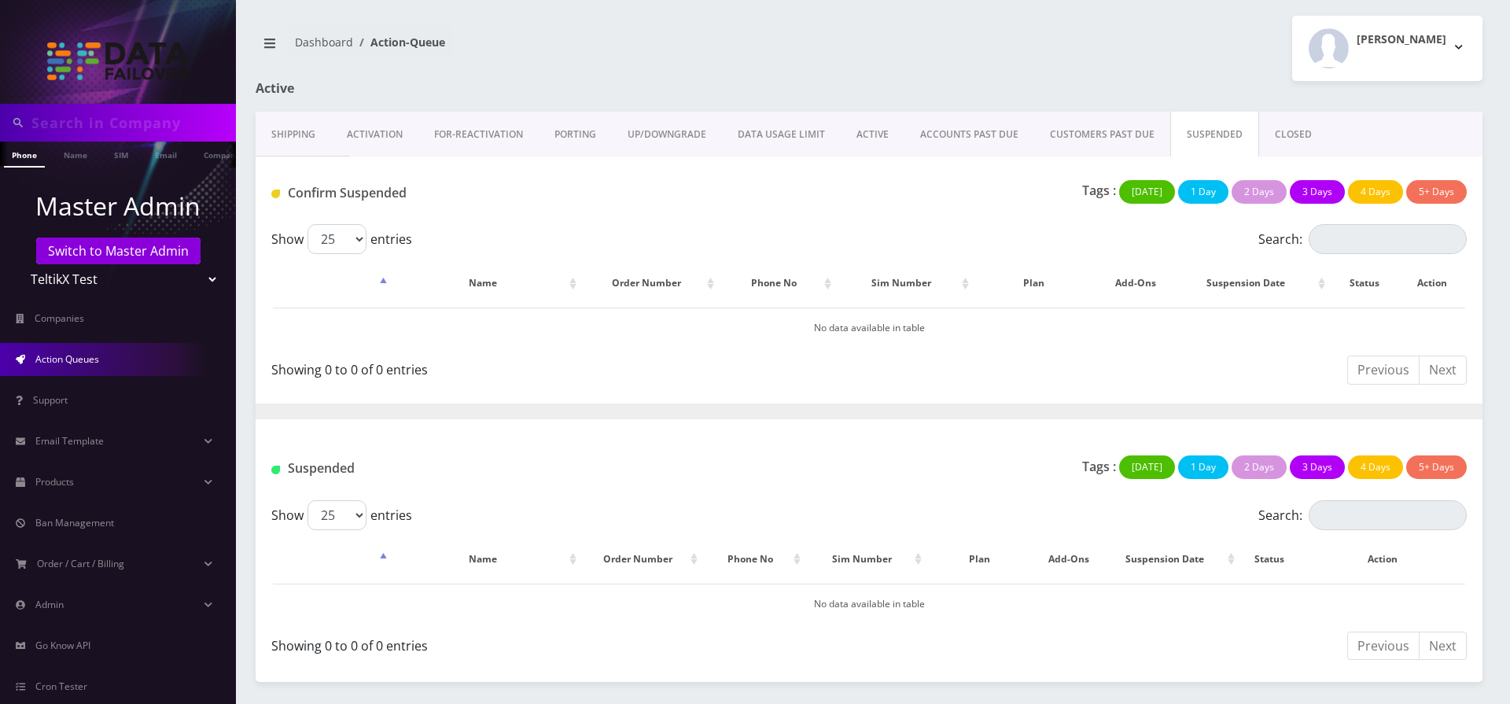
click at [1279, 135] on link "CLOSED" at bounding box center [1293, 135] width 68 height 46
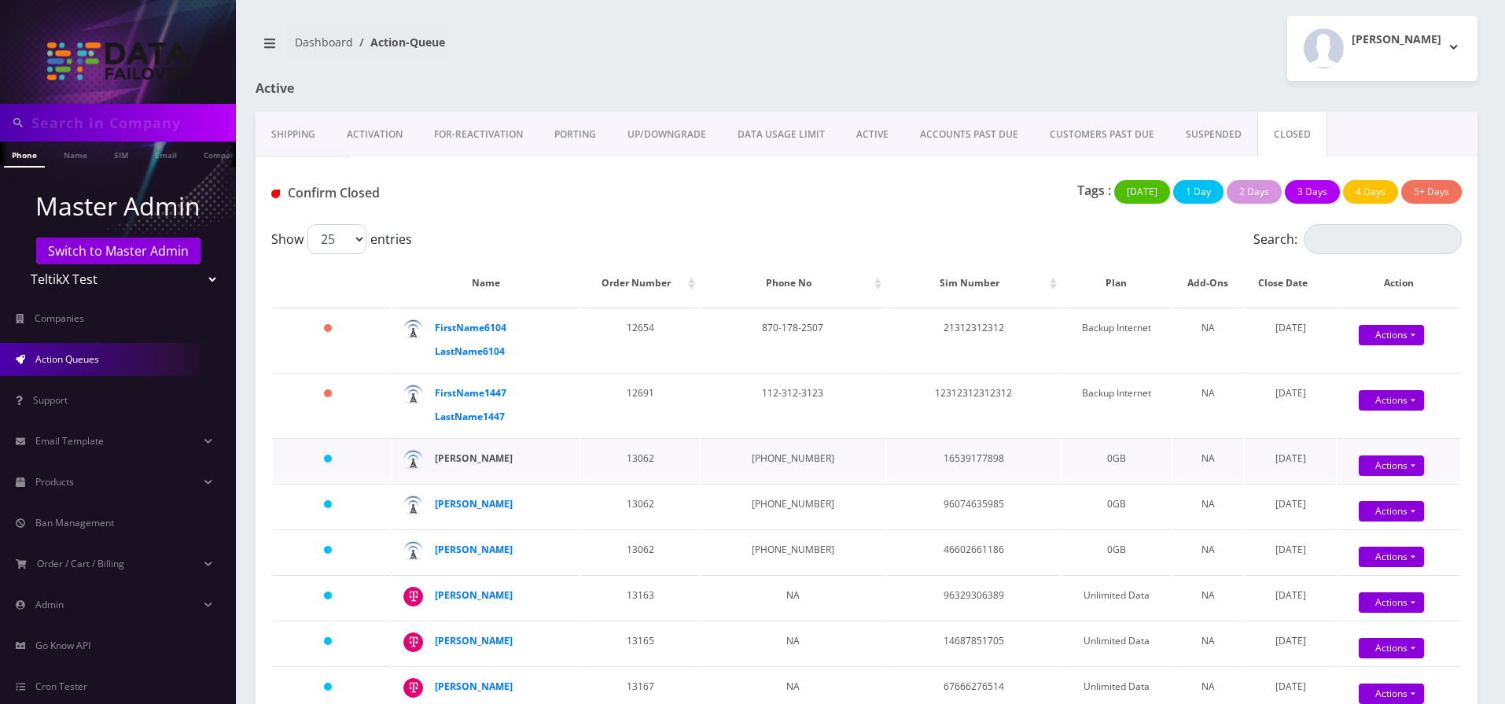
click at [470, 460] on strong "[PERSON_NAME]" at bounding box center [474, 457] width 78 height 13
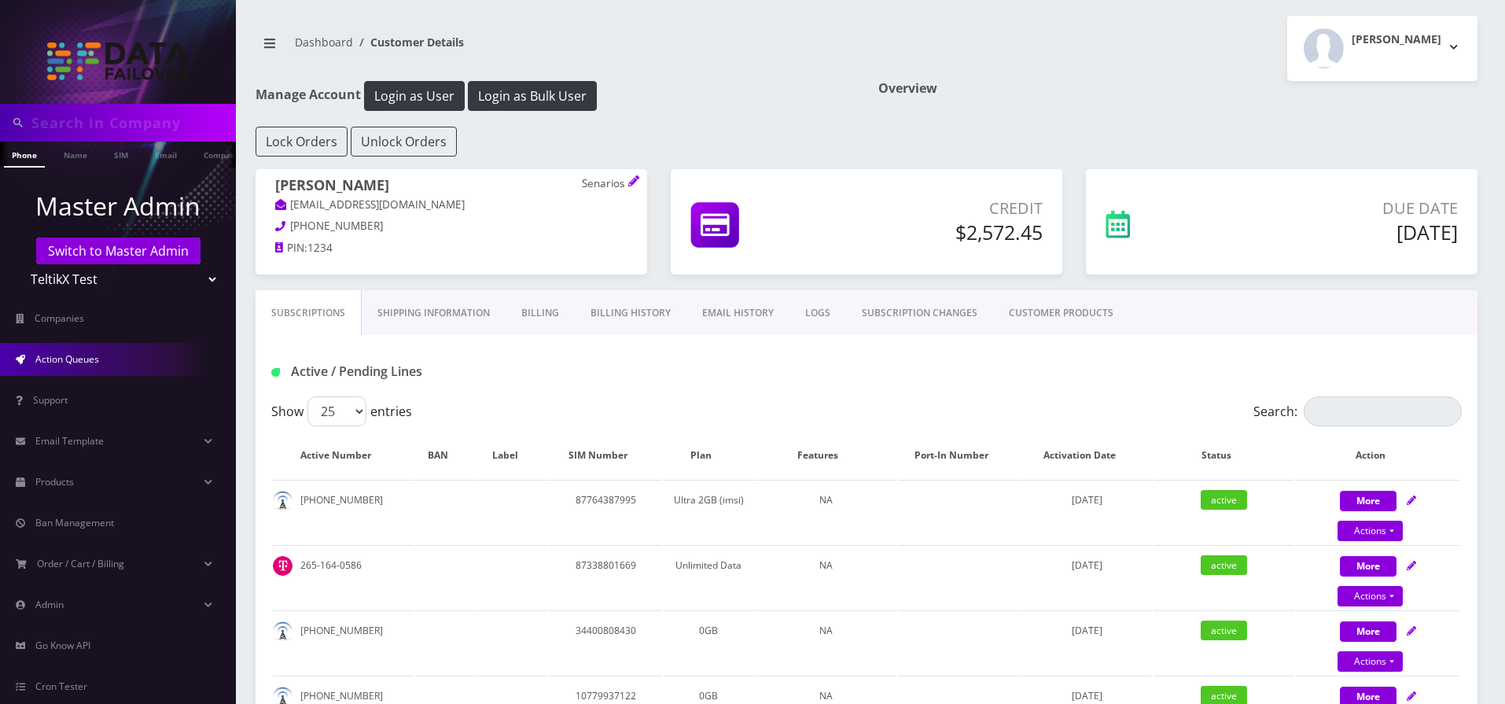
click at [93, 353] on span "Action Queues" at bounding box center [67, 358] width 64 height 13
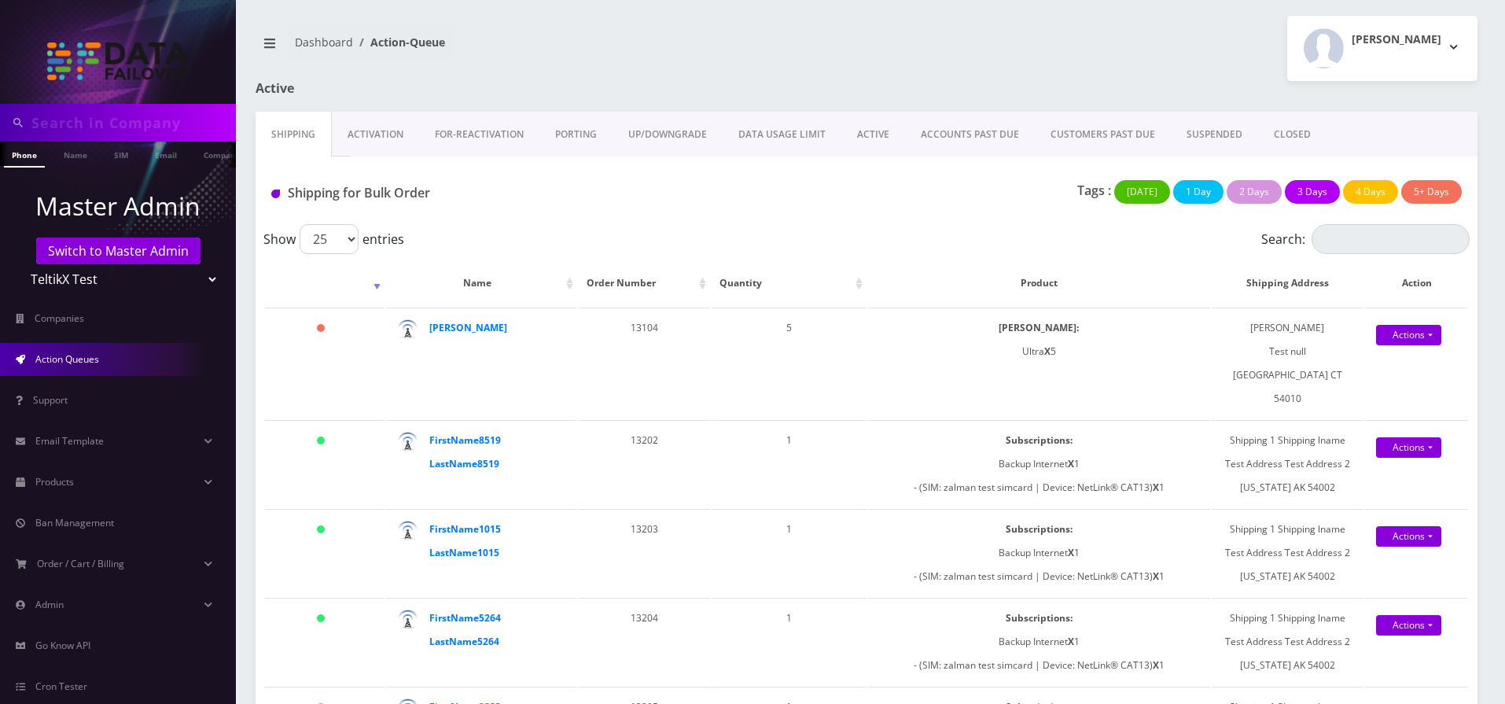
click at [952, 138] on link "ACCOUNTS PAST DUE" at bounding box center [970, 135] width 130 height 46
